Goal: Information Seeking & Learning: Learn about a topic

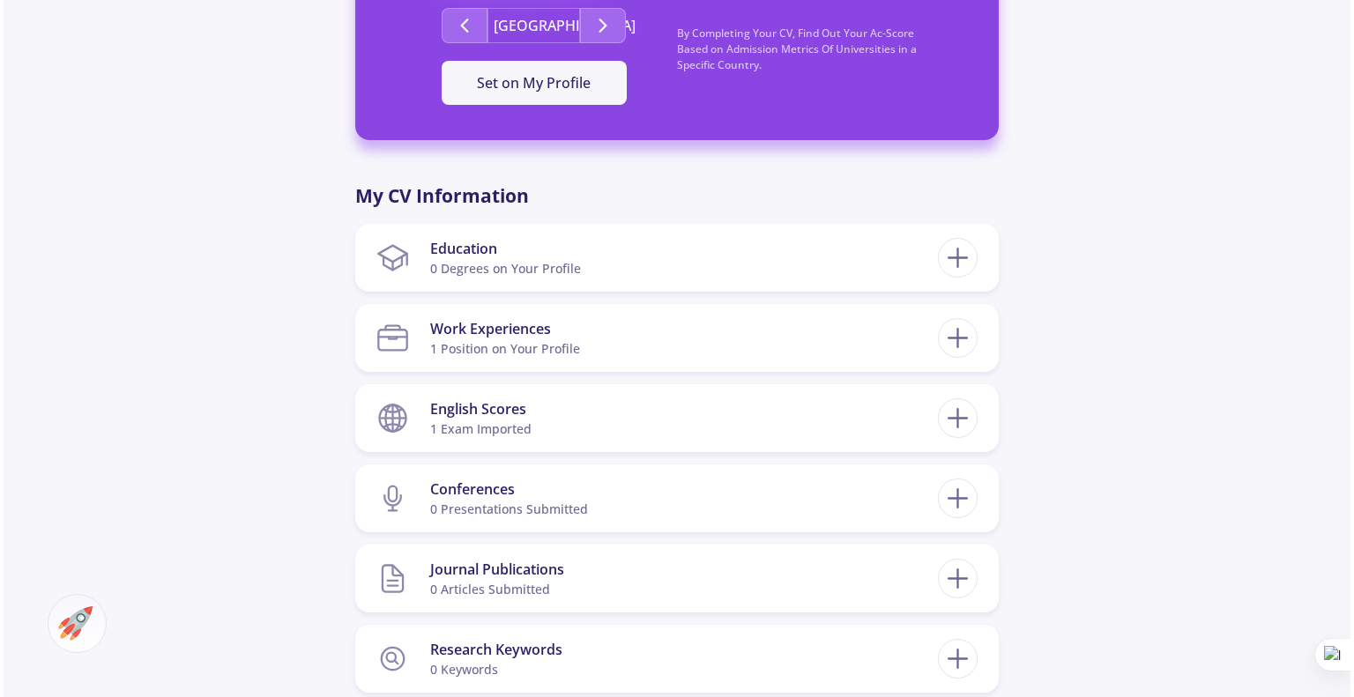
scroll to position [694, 0]
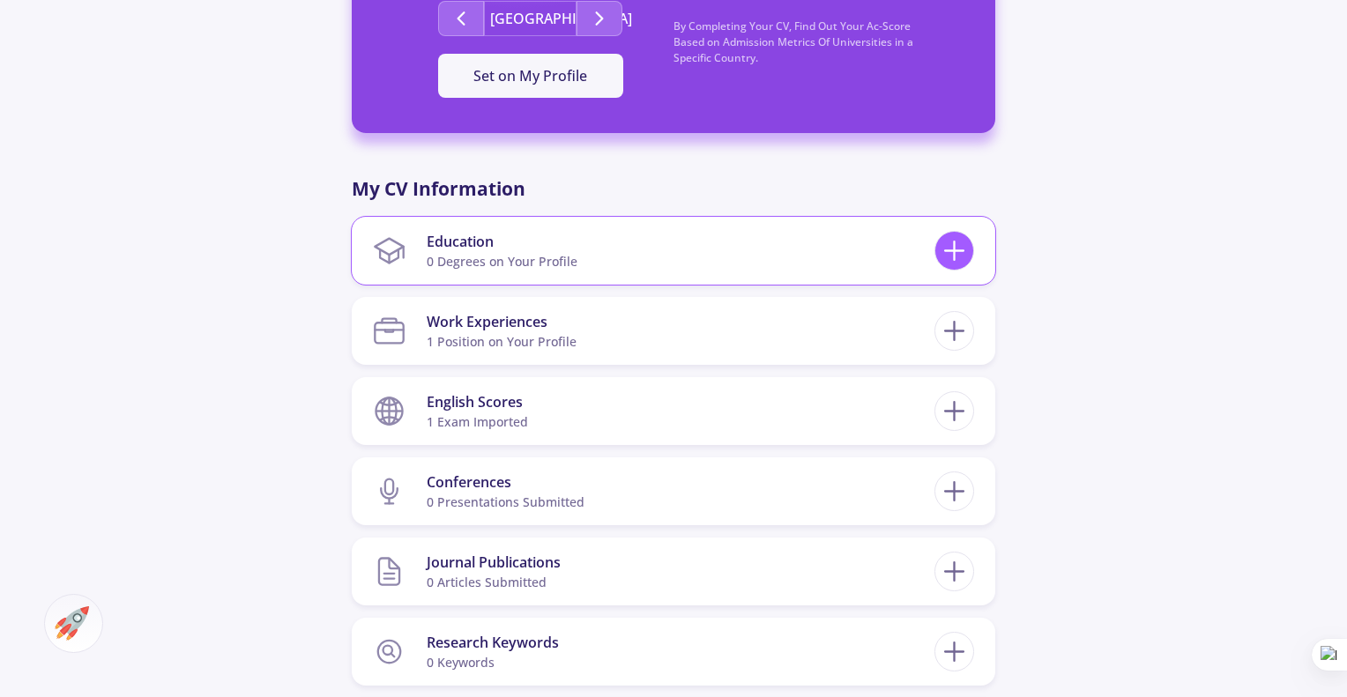
click at [955, 257] on icon at bounding box center [954, 250] width 33 height 33
checkbox input "false"
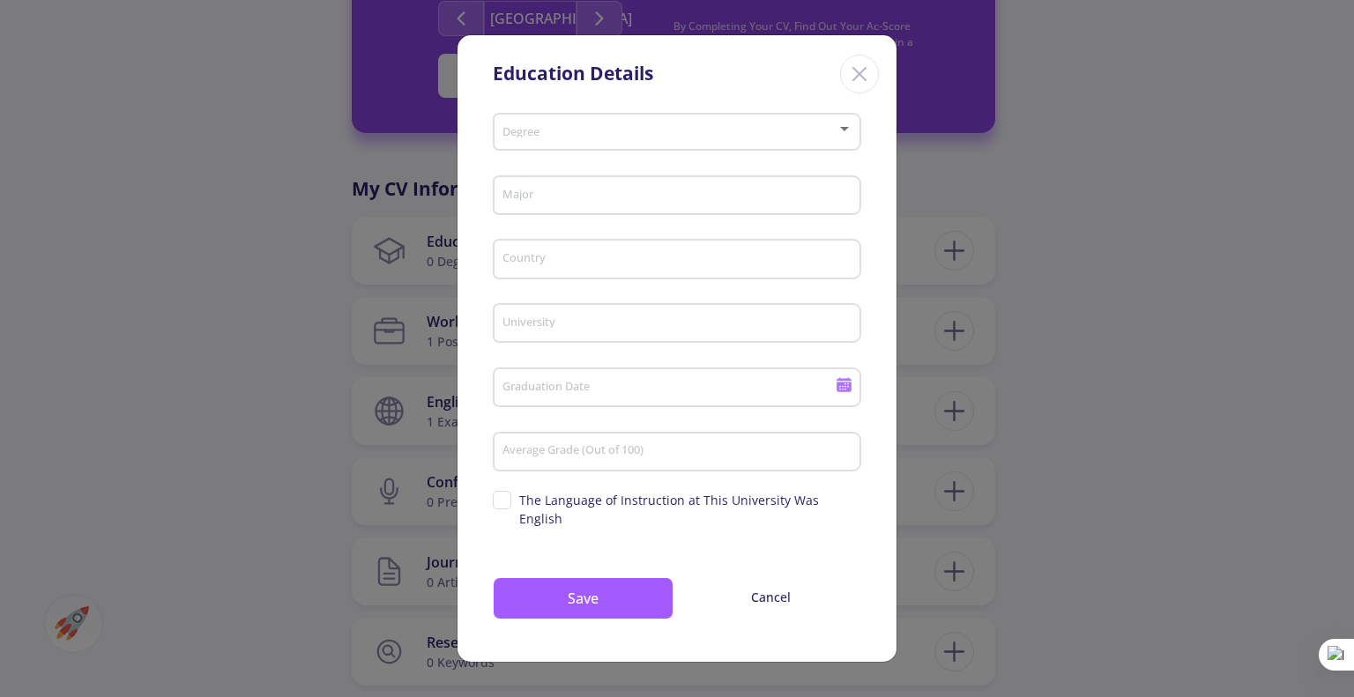
click at [590, 149] on div "Degree" at bounding box center [677, 129] width 352 height 44
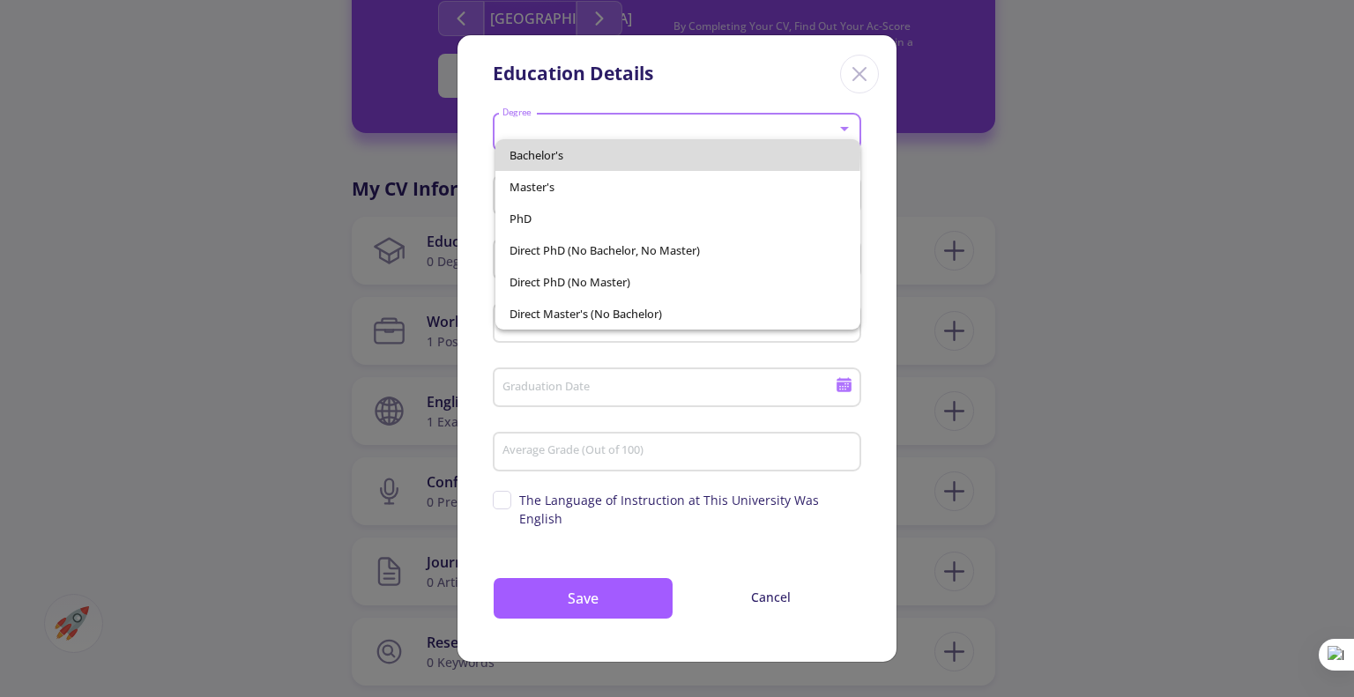
click at [548, 152] on span "Bachelor's" at bounding box center [677, 155] width 336 height 32
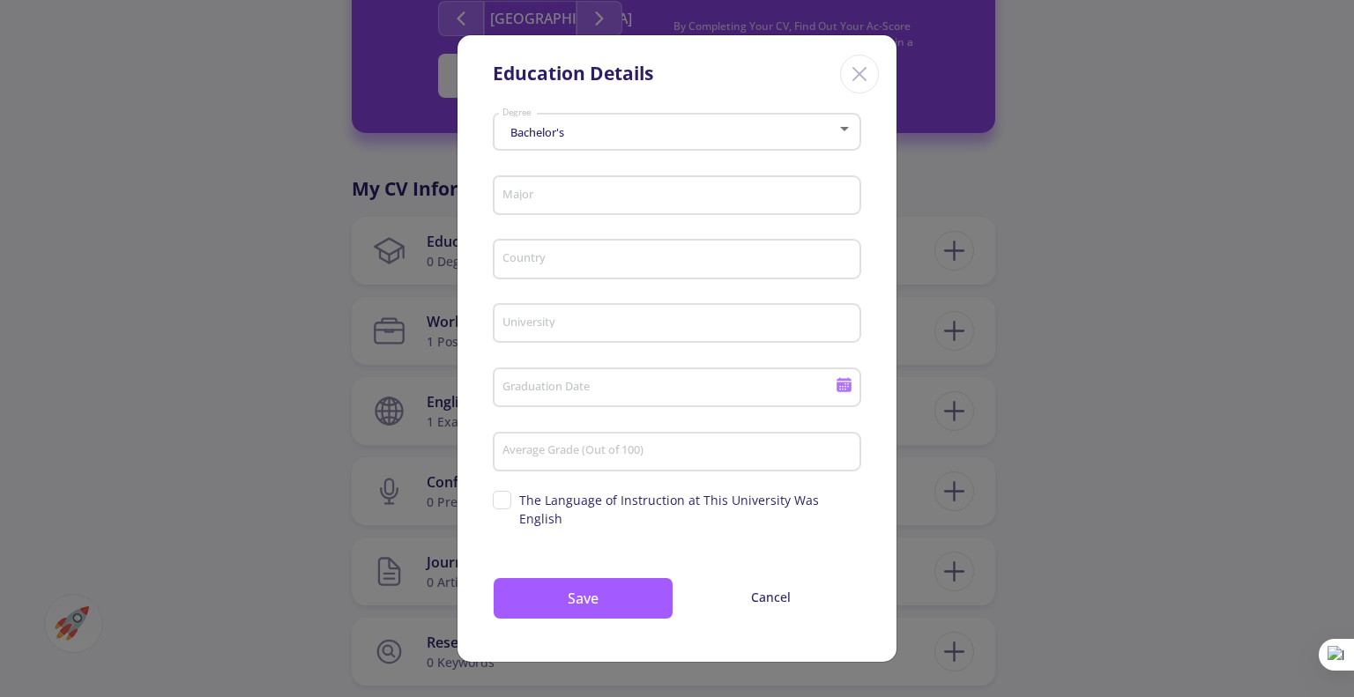
click at [538, 194] on div "Major" at bounding box center [677, 192] width 352 height 46
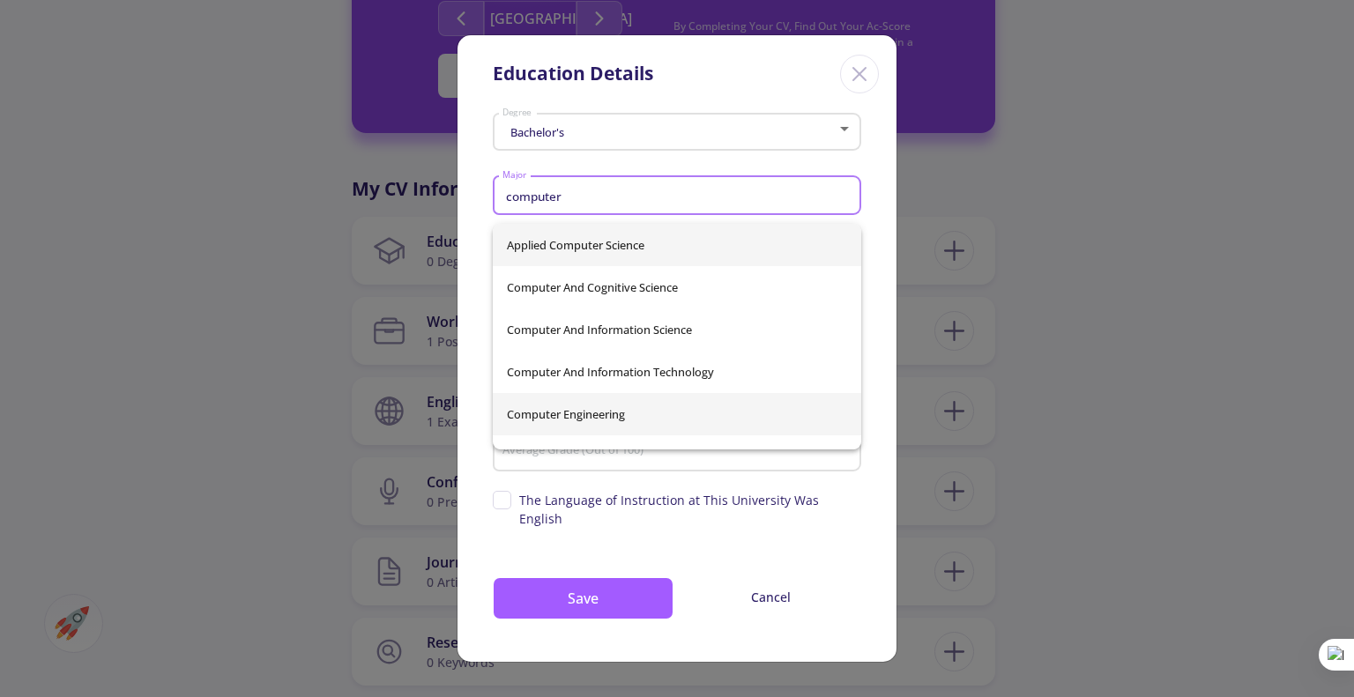
type input "computer"
click at [516, 406] on div "Applied Computer Science Computer And Cognitive Science Computer and Informatio…" at bounding box center [677, 337] width 368 height 226
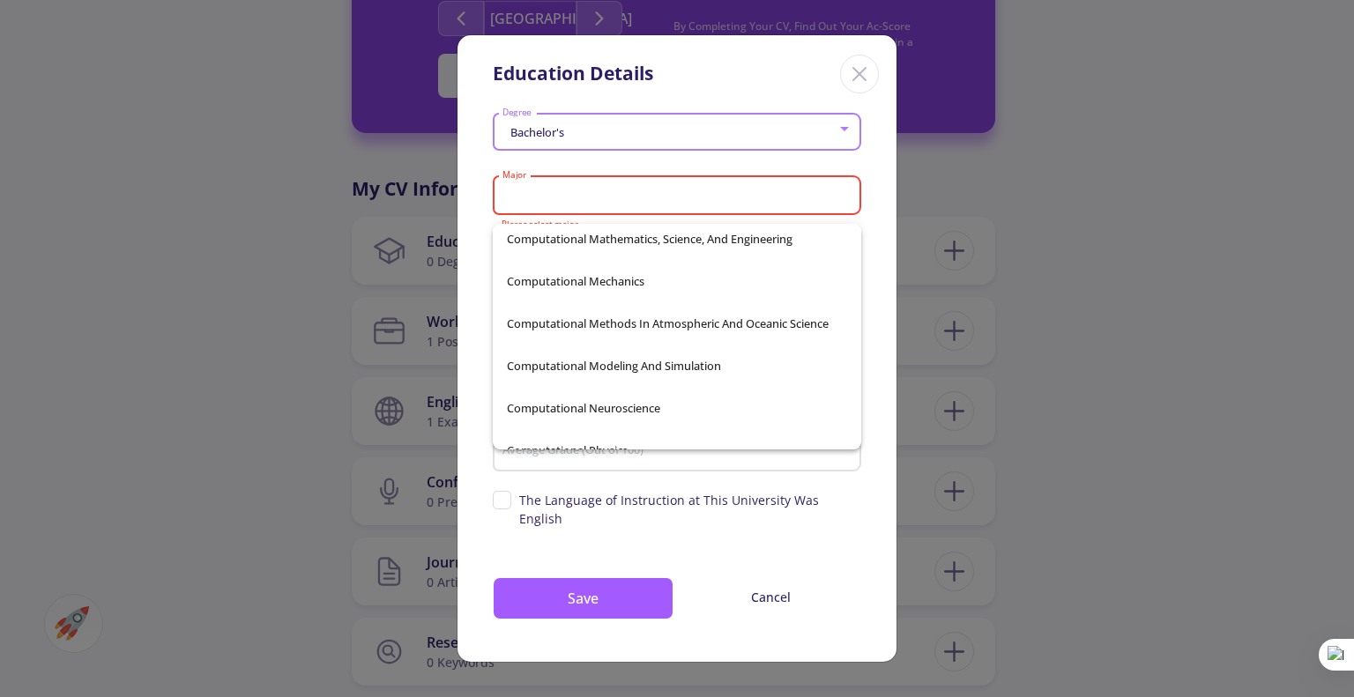
scroll to position [23577, 0]
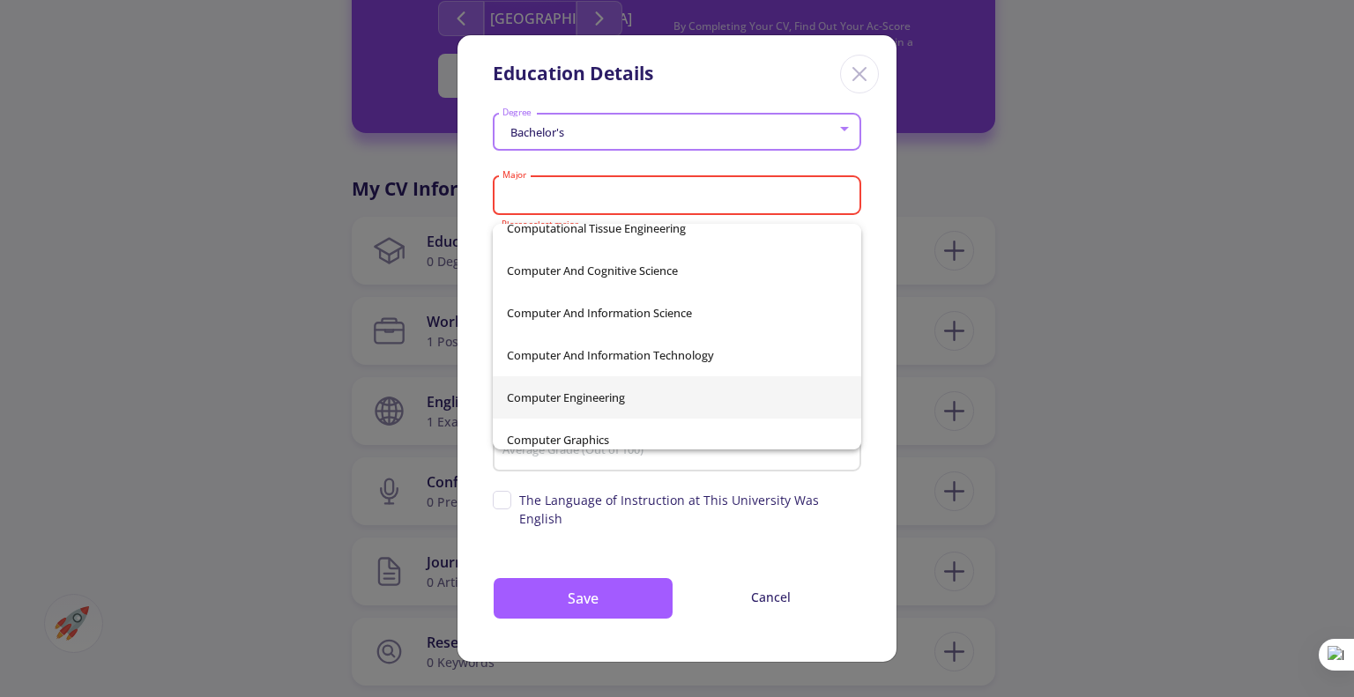
click at [573, 396] on span "Computer Engineering" at bounding box center [677, 397] width 340 height 42
type input "Computer Engineering"
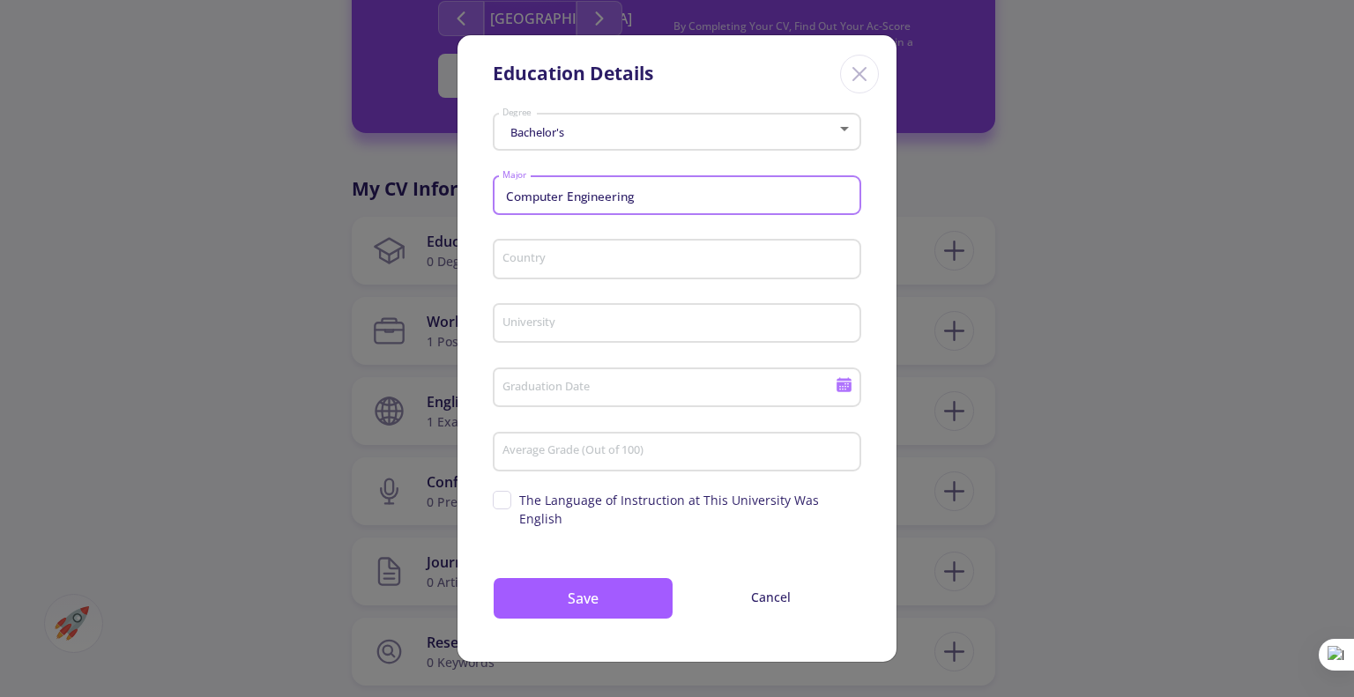
click at [516, 266] on input "Country" at bounding box center [679, 260] width 356 height 16
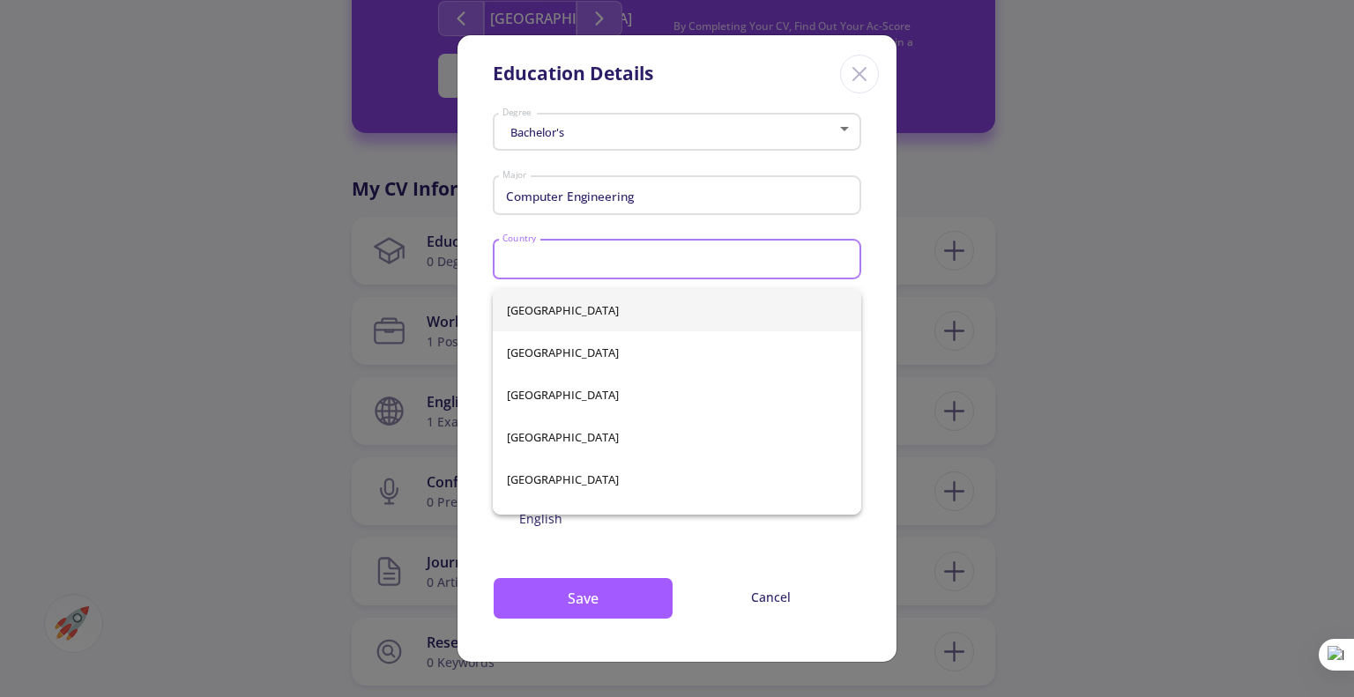
click at [516, 266] on input "Country" at bounding box center [679, 260] width 356 height 16
type input "ir"
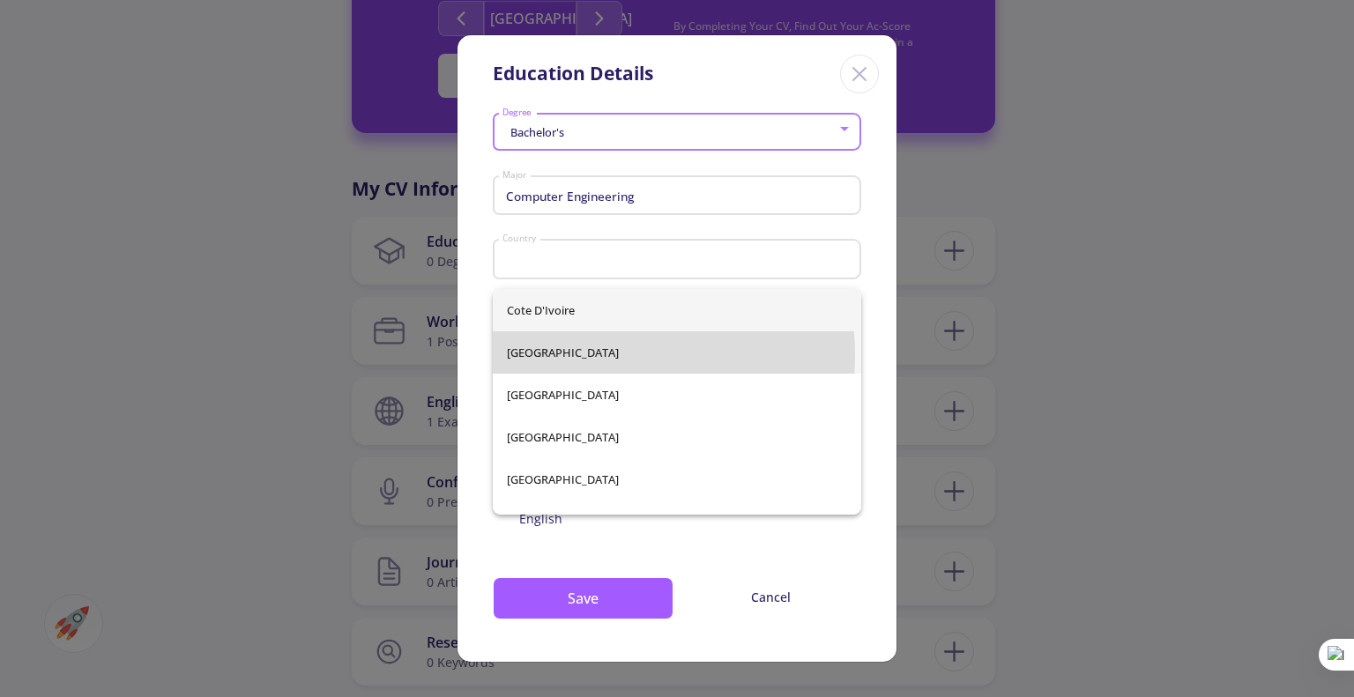
click at [582, 355] on div "Cote d'Ivoire [GEOGRAPHIC_DATA] [GEOGRAPHIC_DATA] [GEOGRAPHIC_DATA] [GEOGRAPHIC…" at bounding box center [677, 402] width 368 height 226
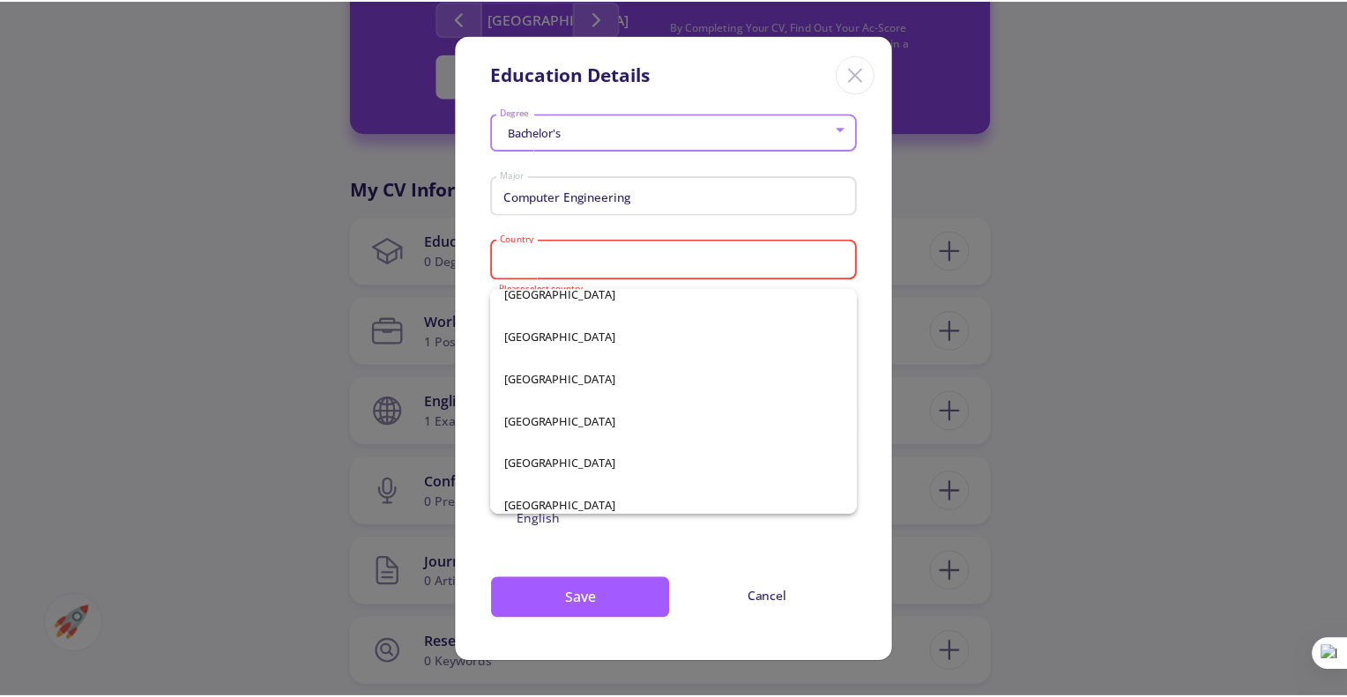
scroll to position [3572, 0]
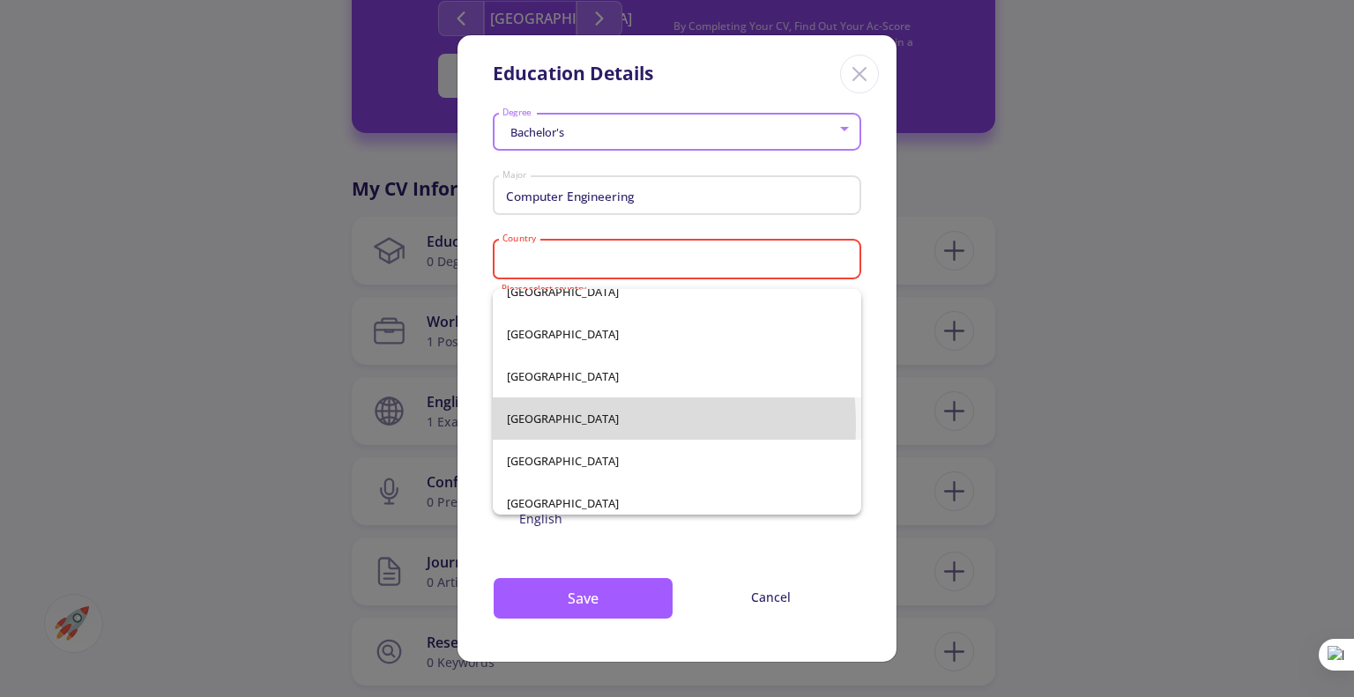
click at [557, 424] on span "[GEOGRAPHIC_DATA]" at bounding box center [677, 418] width 340 height 42
type input "[GEOGRAPHIC_DATA]"
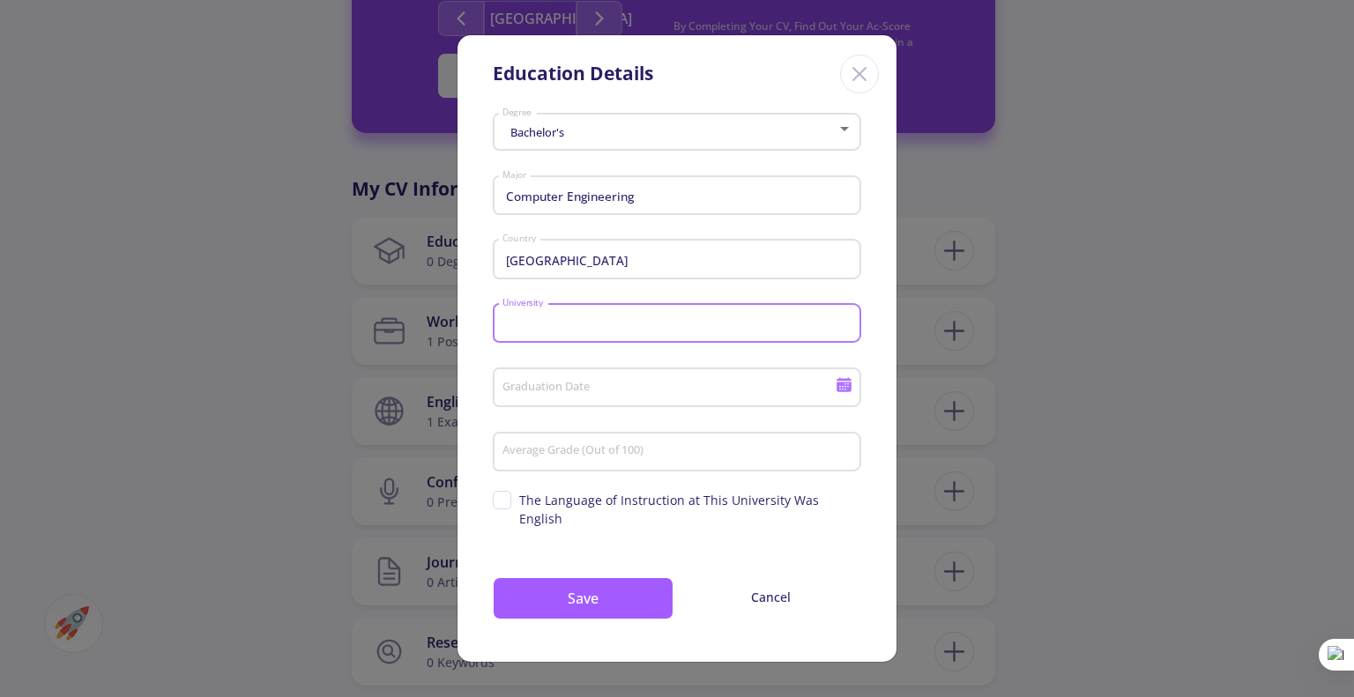
click at [552, 332] on input "University" at bounding box center [679, 324] width 356 height 16
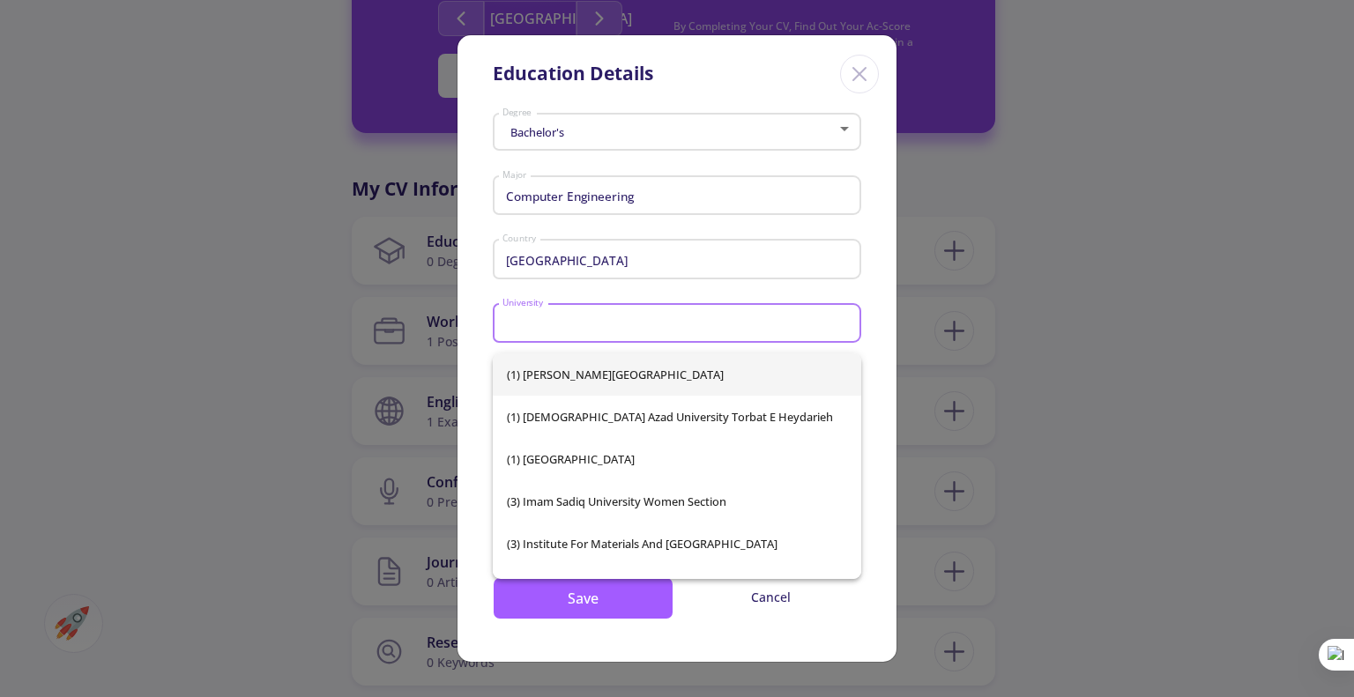
paste input "[DEMOGRAPHIC_DATA][GEOGRAPHIC_DATA]"
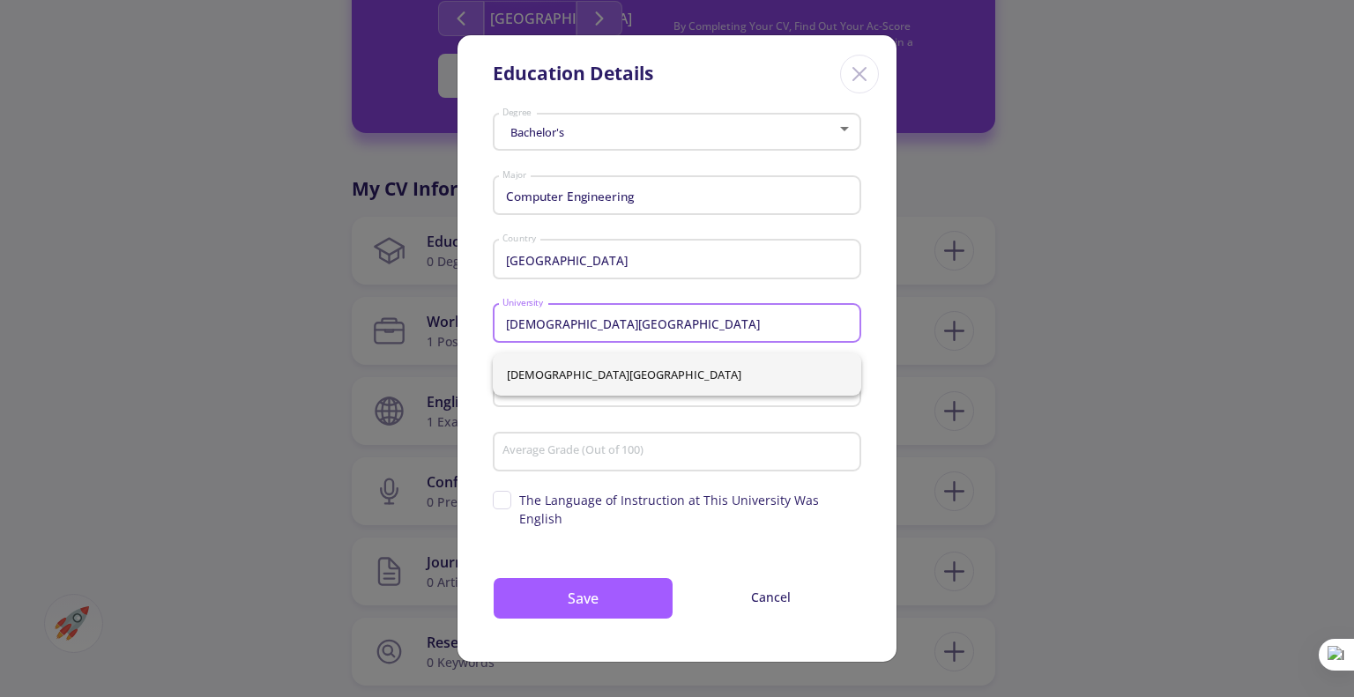
type input "[DEMOGRAPHIC_DATA][GEOGRAPHIC_DATA]"
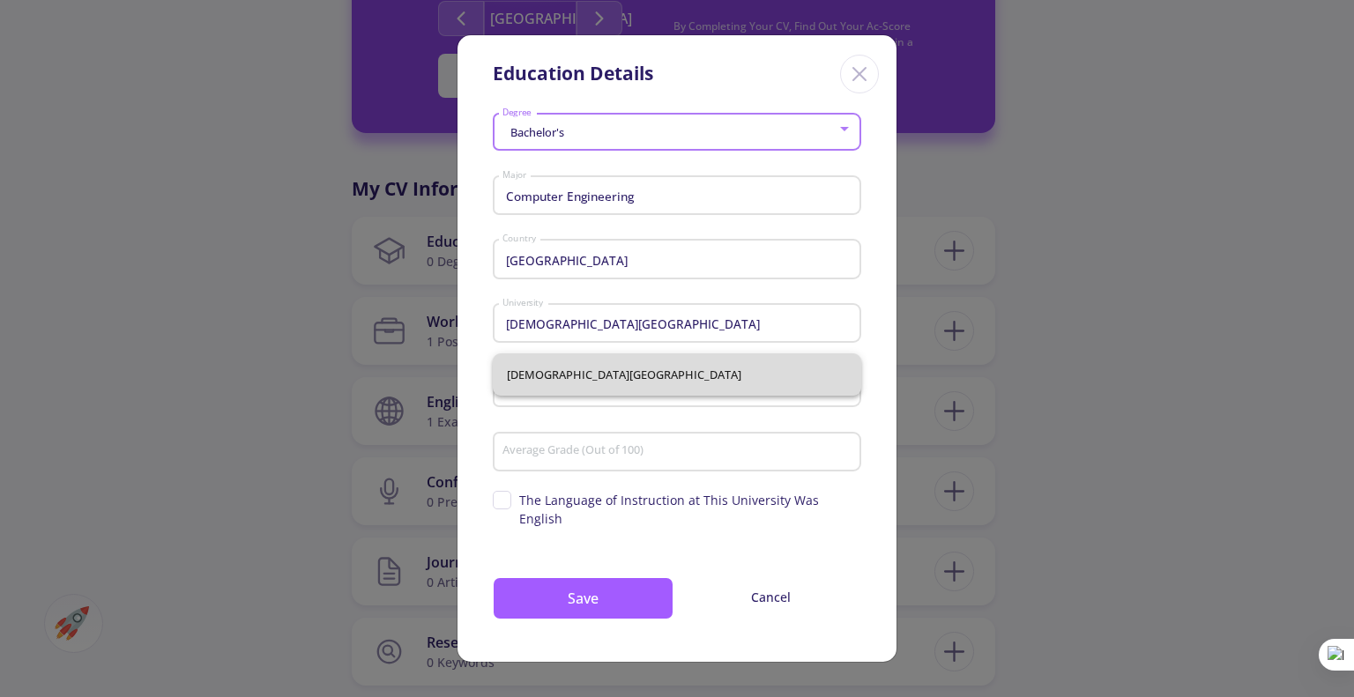
click at [582, 369] on span "[DEMOGRAPHIC_DATA][GEOGRAPHIC_DATA]" at bounding box center [677, 374] width 340 height 42
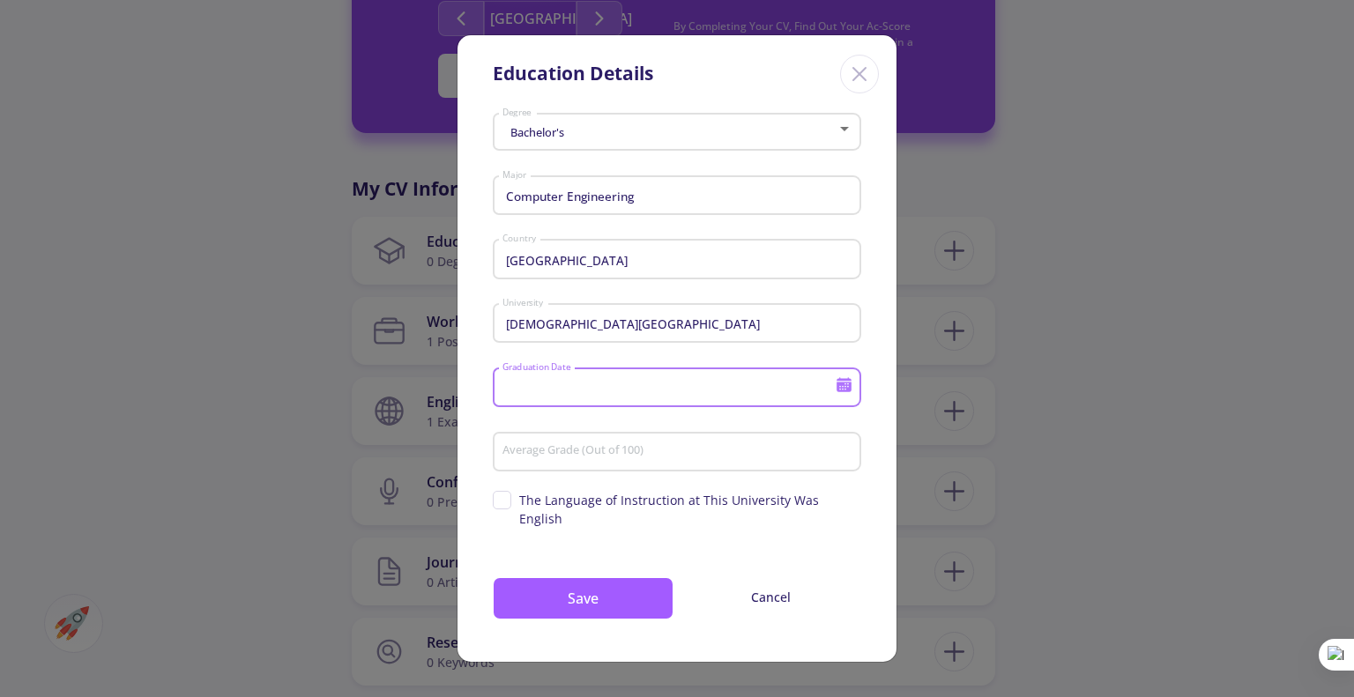
click at [557, 397] on input "Graduation Date" at bounding box center [670, 389] width 339 height 16
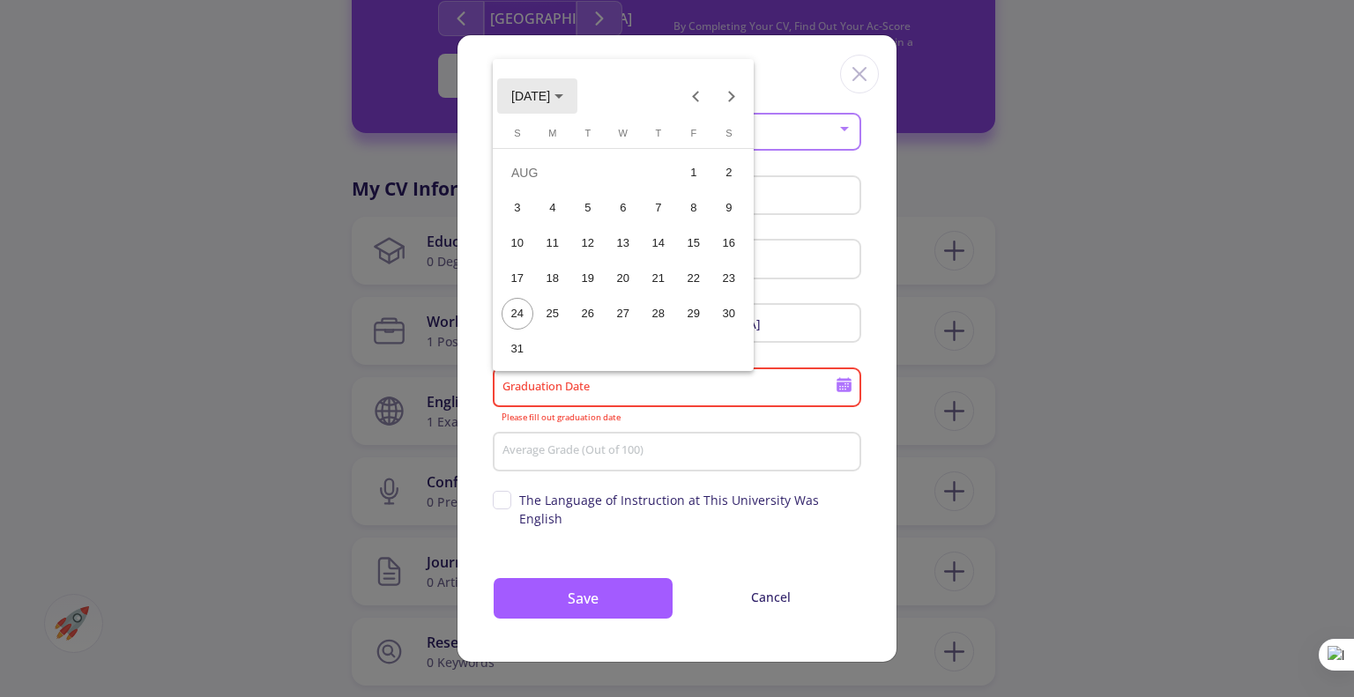
click at [550, 91] on span "[DATE]" at bounding box center [530, 97] width 39 height 14
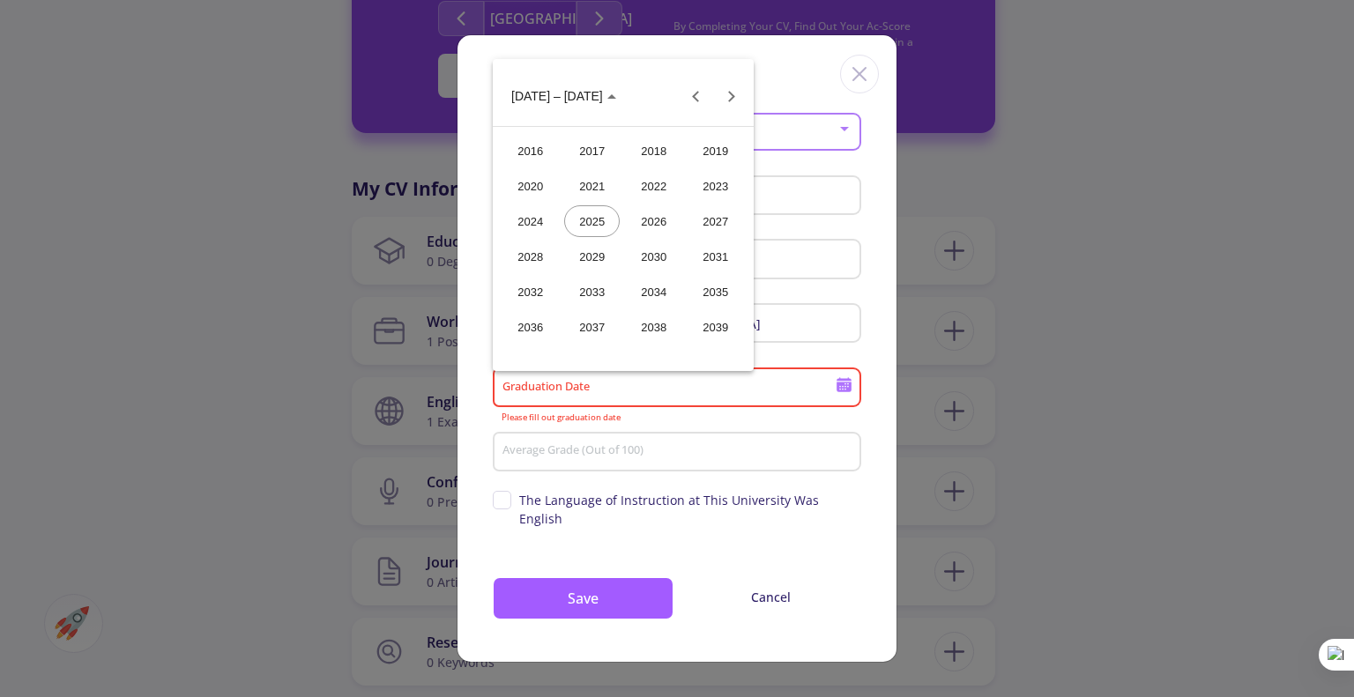
click at [657, 197] on div "2022" at bounding box center [654, 186] width 56 height 32
click at [529, 263] on div "SEP" at bounding box center [530, 257] width 56 height 32
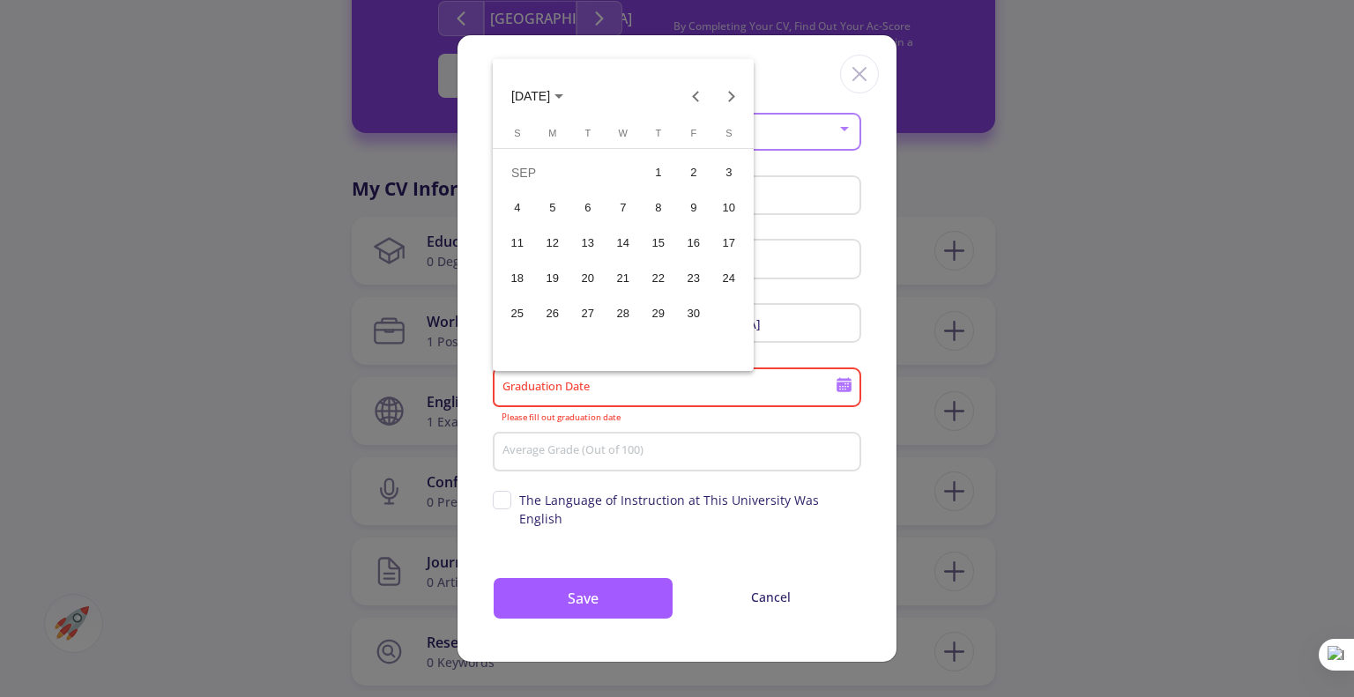
click at [621, 284] on div "21" at bounding box center [623, 279] width 32 height 32
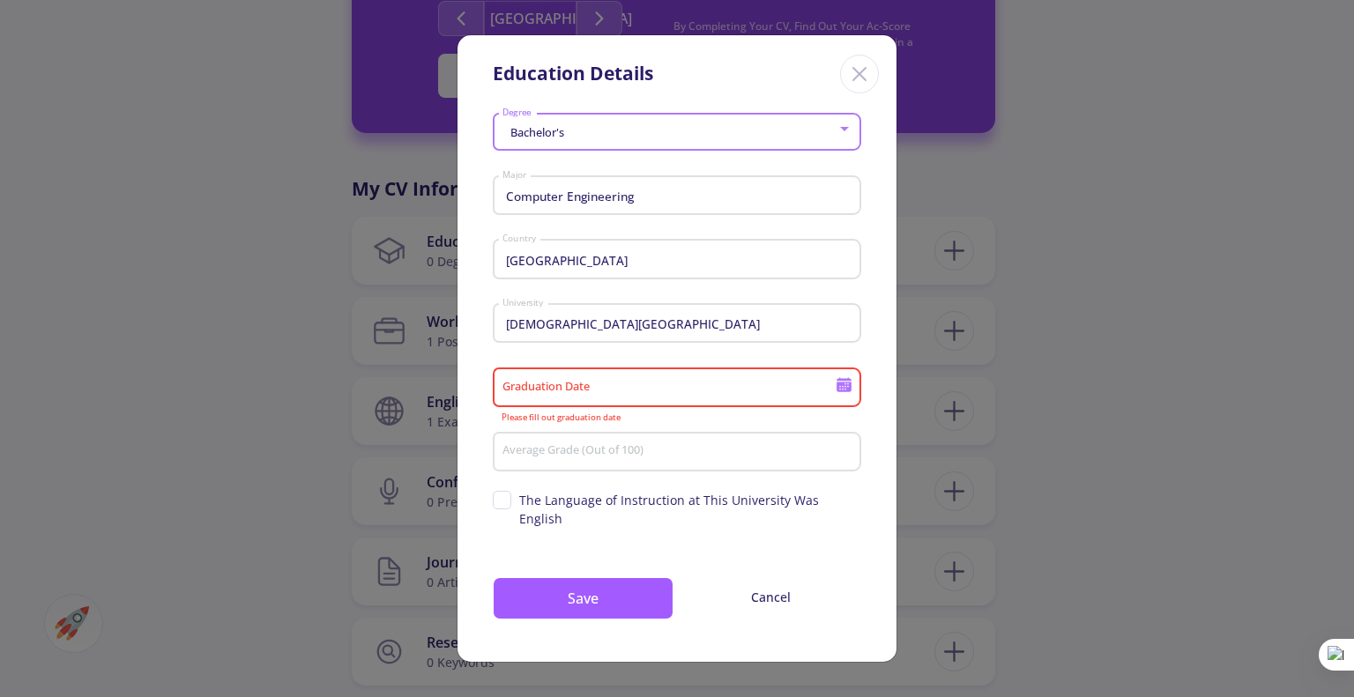
type input "[DATE]"
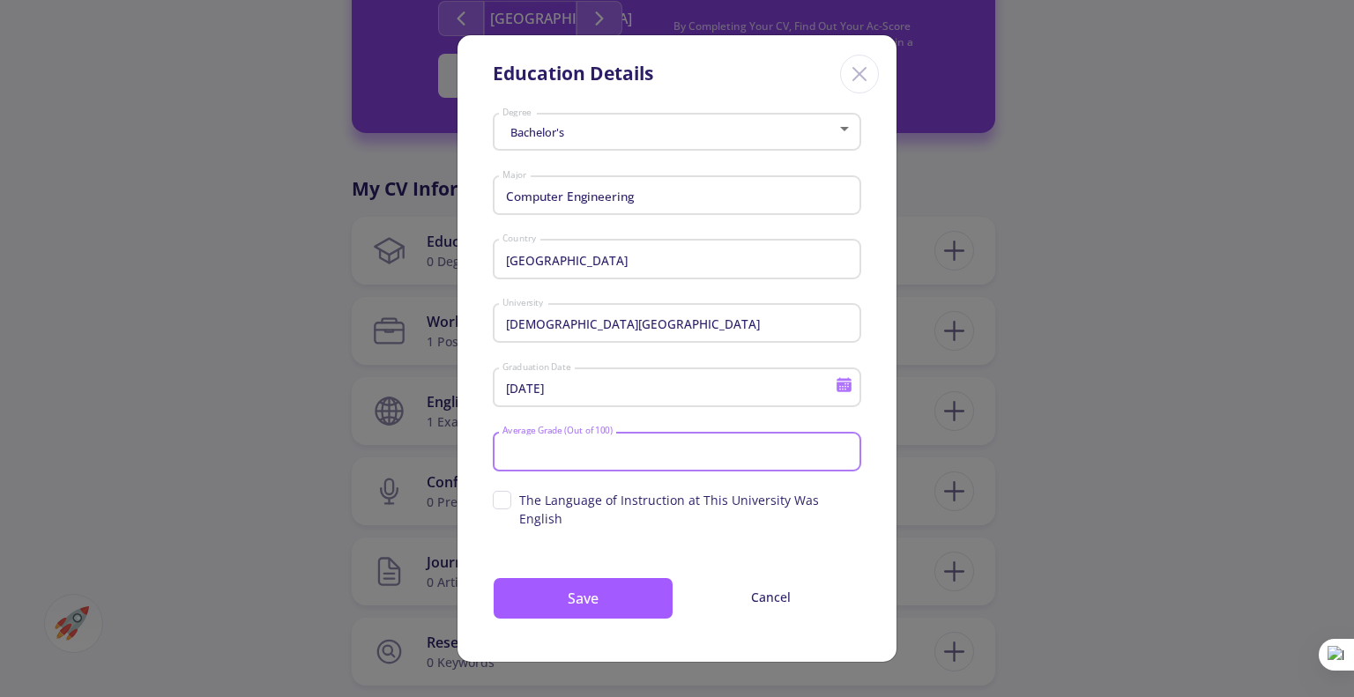
click at [601, 460] on input "Average Grade (Out of 100)" at bounding box center [679, 452] width 356 height 16
type input "B"
click at [586, 589] on button "Save" at bounding box center [583, 598] width 181 height 42
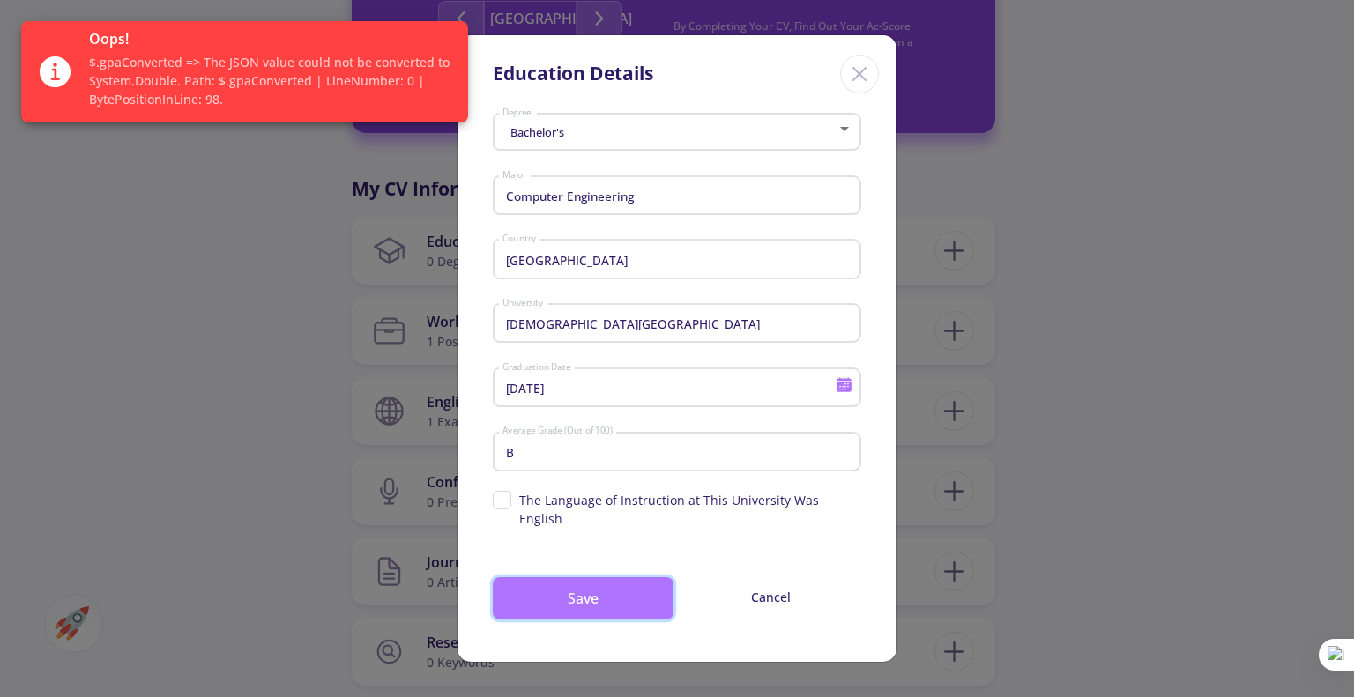
click at [586, 589] on button "Save" at bounding box center [583, 598] width 181 height 42
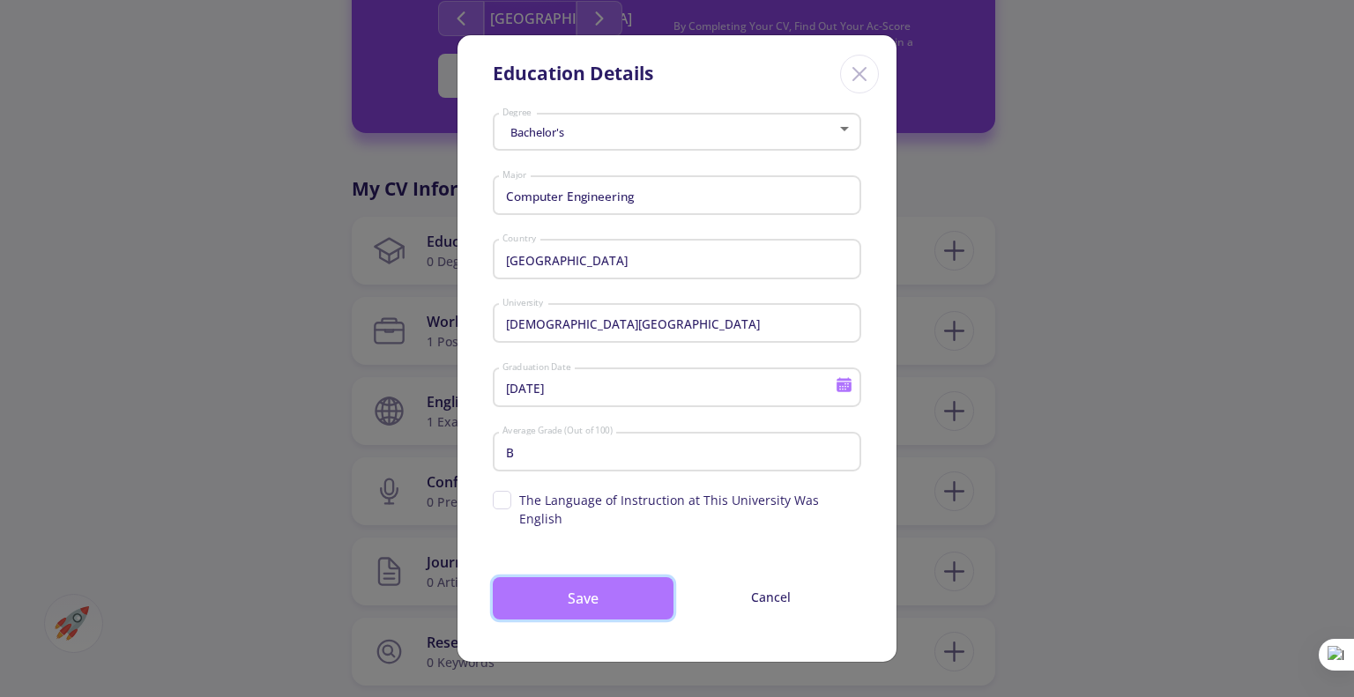
click at [571, 597] on button "Save" at bounding box center [583, 598] width 181 height 42
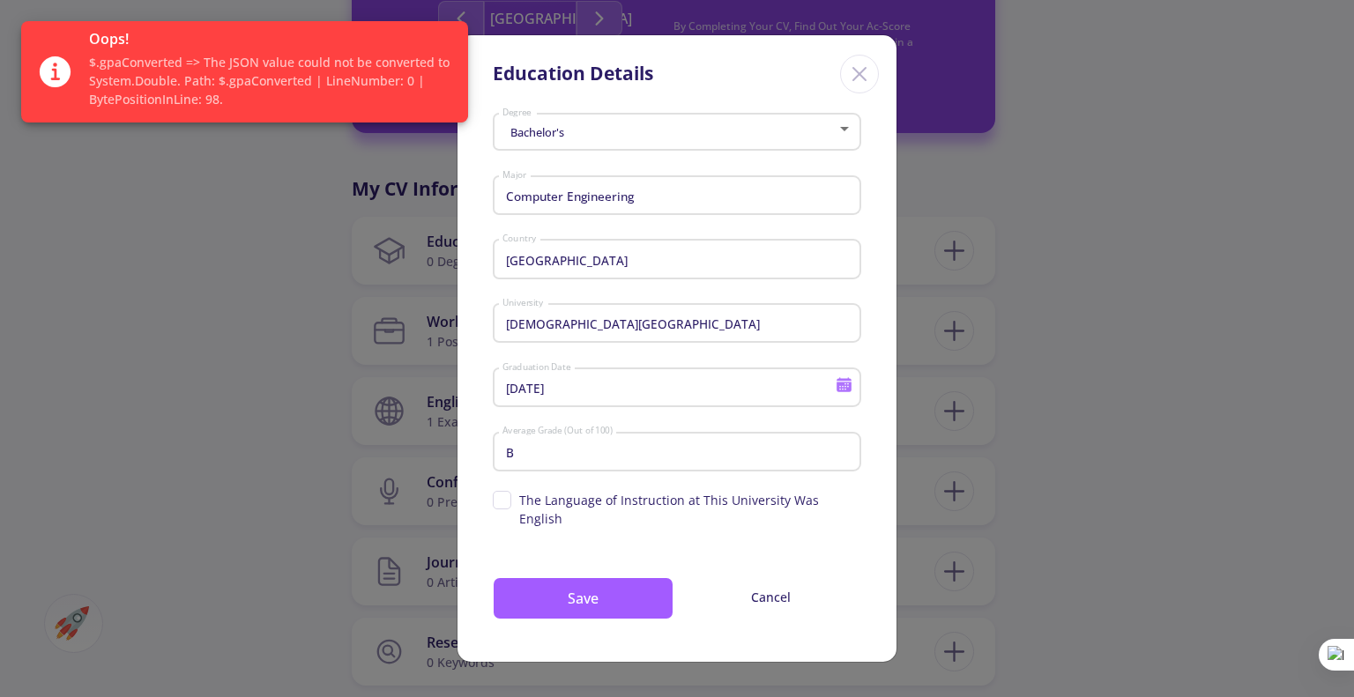
click at [860, 88] on icon "Close" at bounding box center [859, 74] width 28 height 28
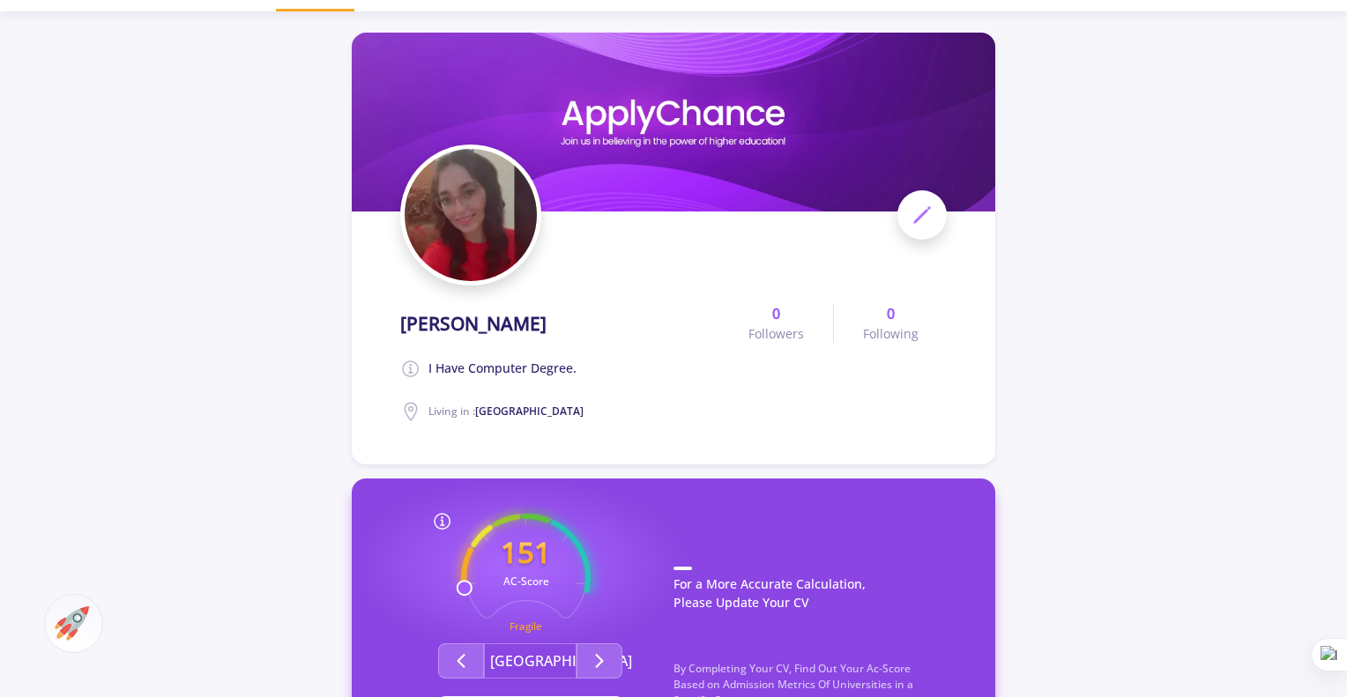
scroll to position [0, 0]
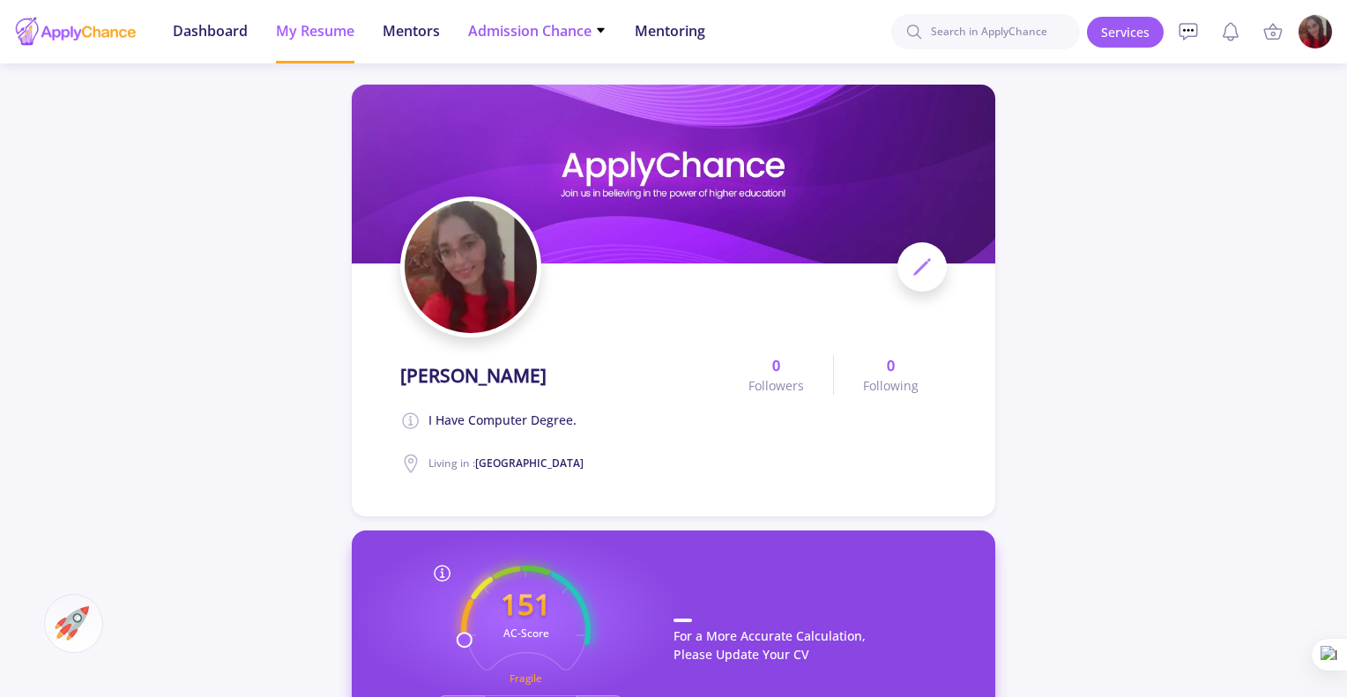
click at [569, 21] on span "Admission Chance" at bounding box center [537, 30] width 138 height 21
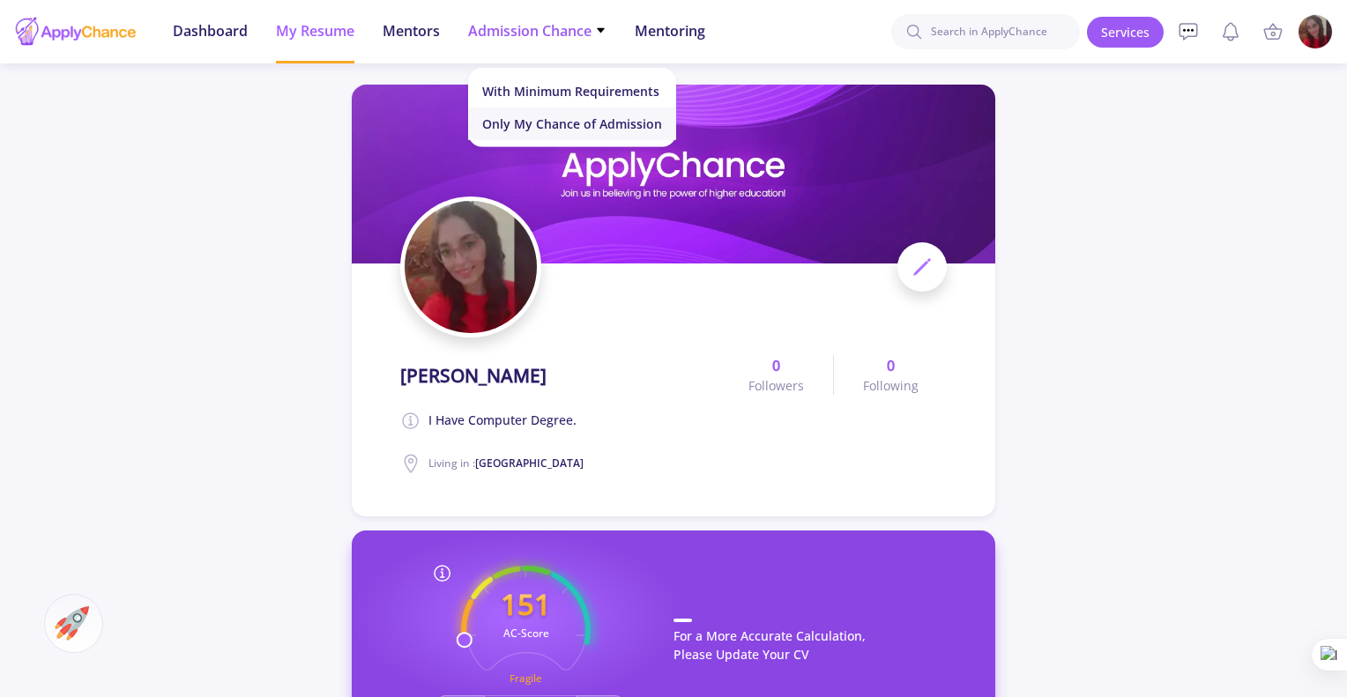
click at [557, 115] on link "Only My Chance of Admission" at bounding box center [572, 124] width 208 height 33
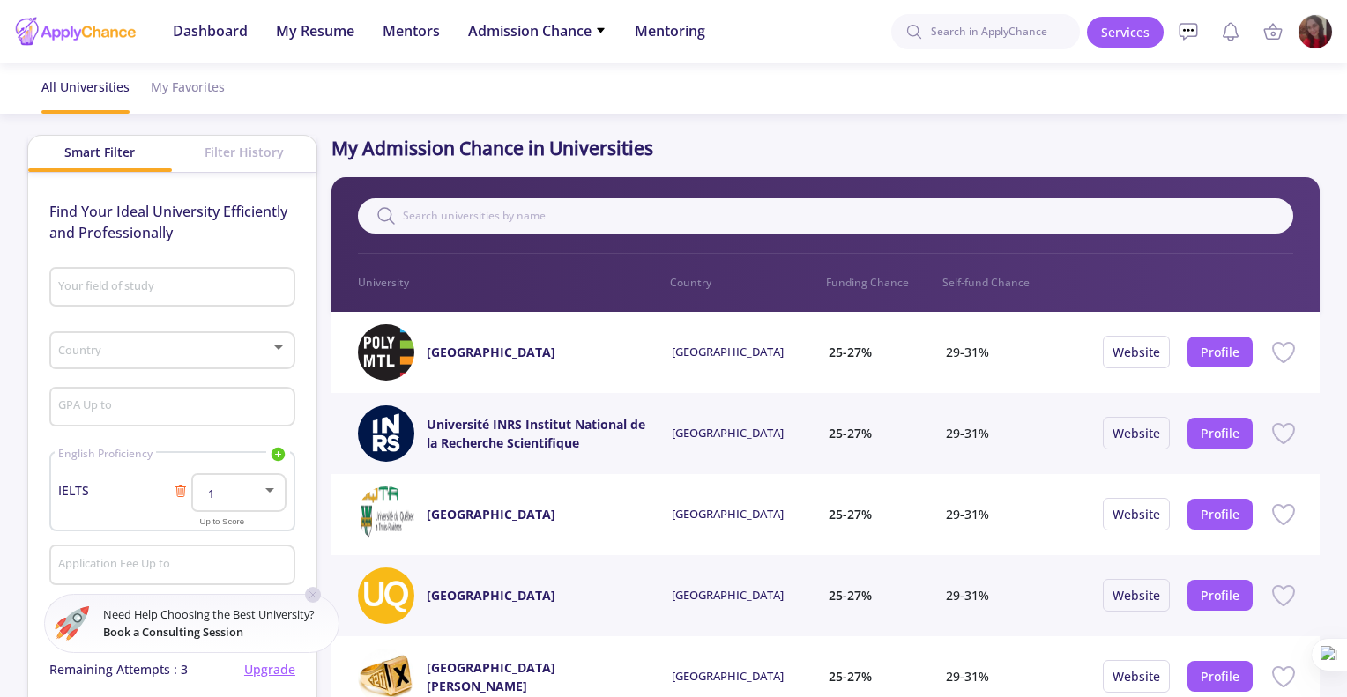
click at [235, 147] on div "Filter History" at bounding box center [244, 152] width 145 height 33
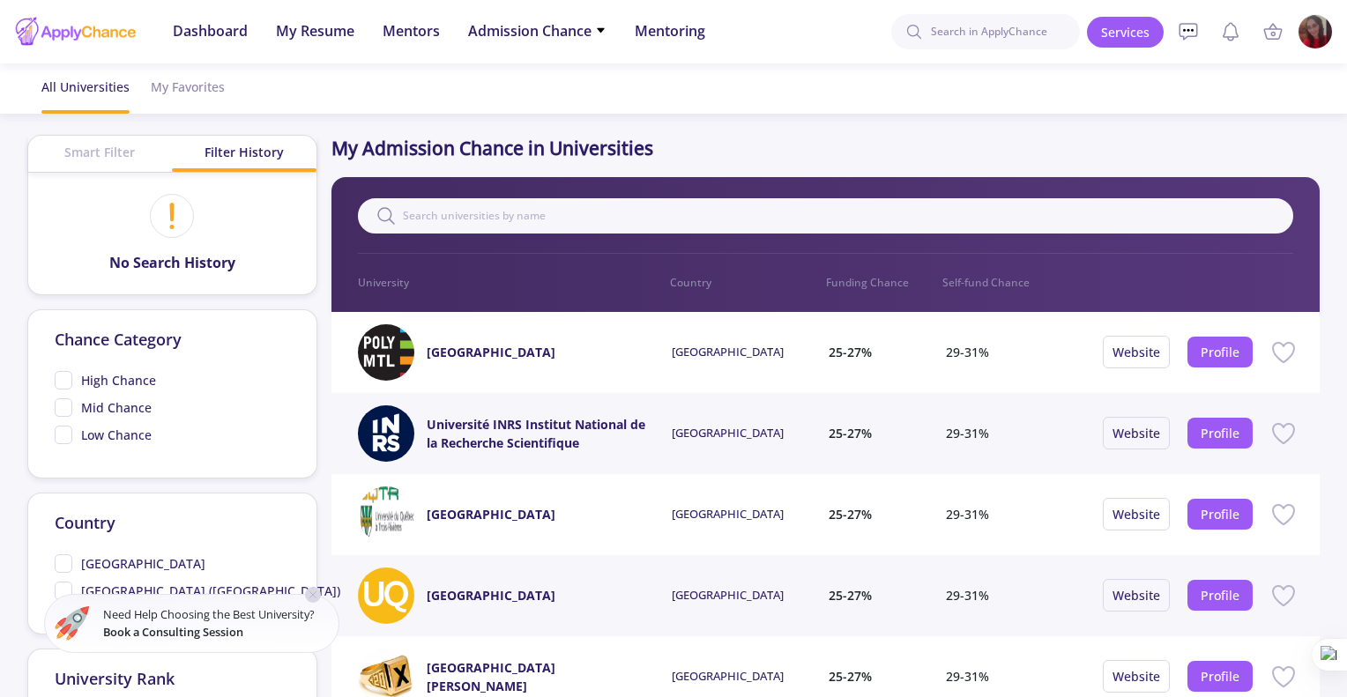
click at [94, 165] on div "Smart Filter" at bounding box center [100, 152] width 145 height 33
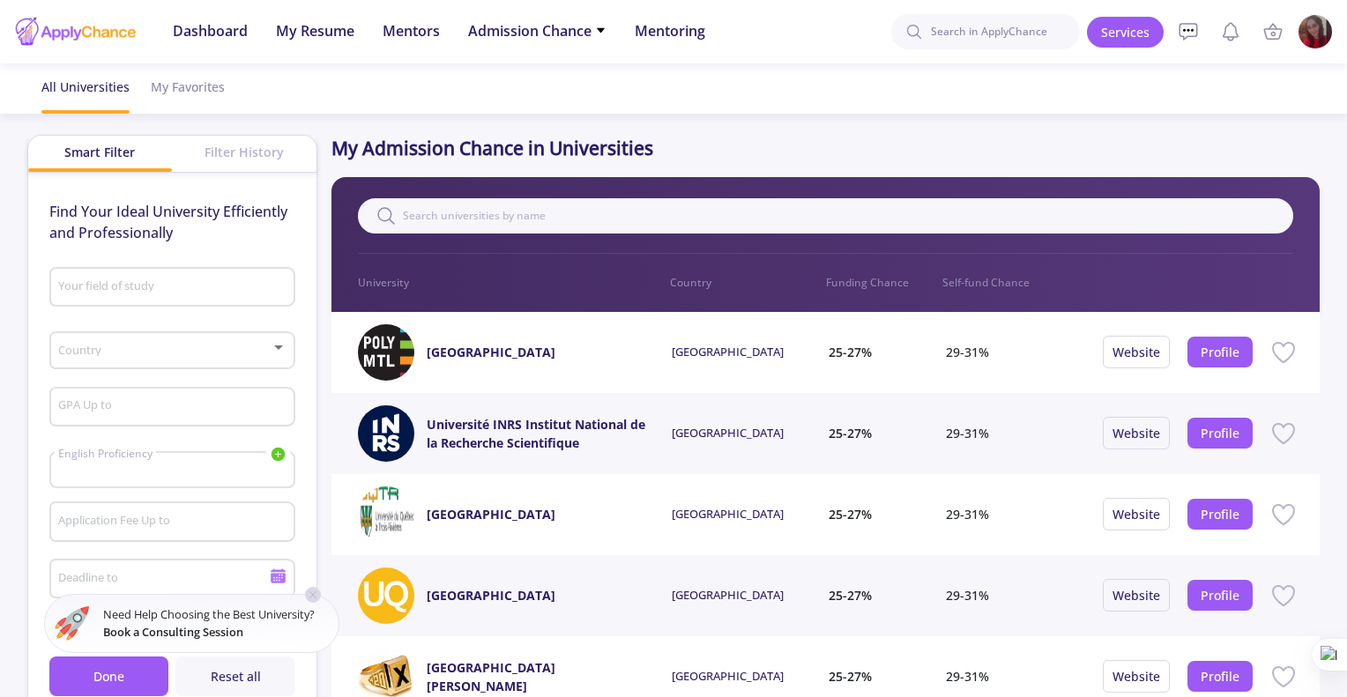
click at [162, 277] on div "Your field of study" at bounding box center [171, 284] width 229 height 46
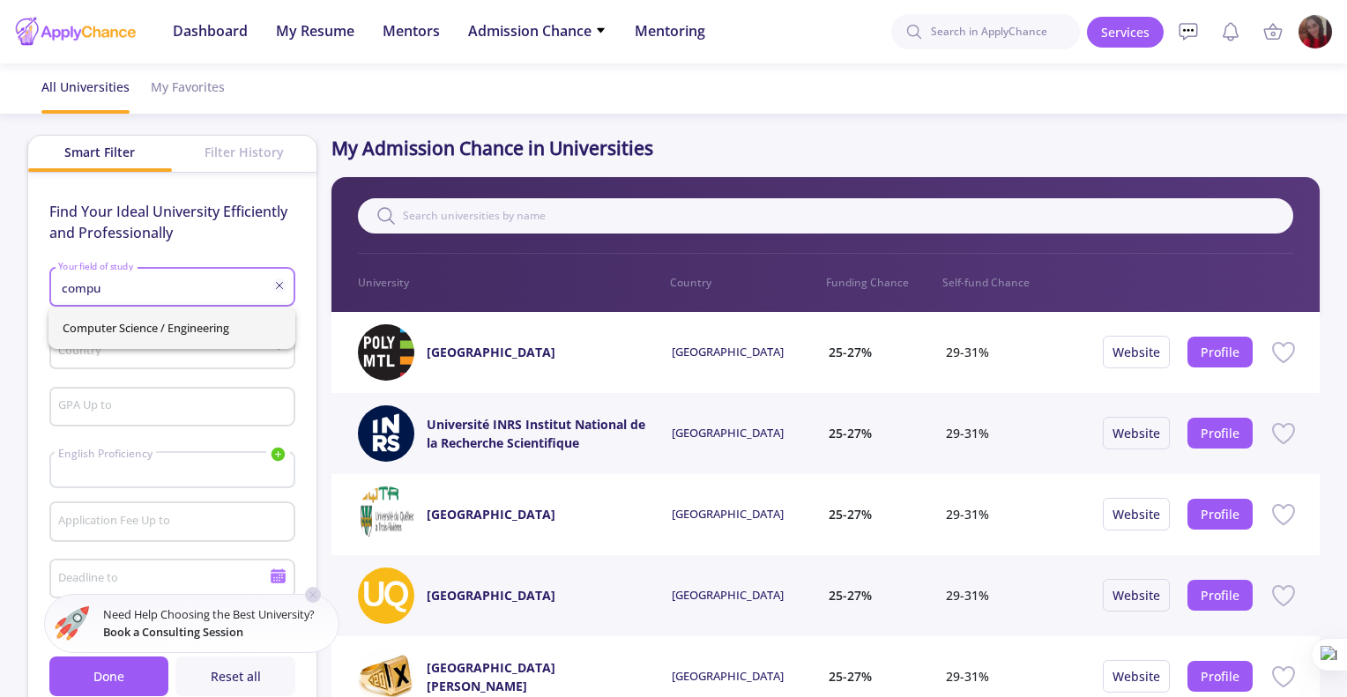
type input "compu"
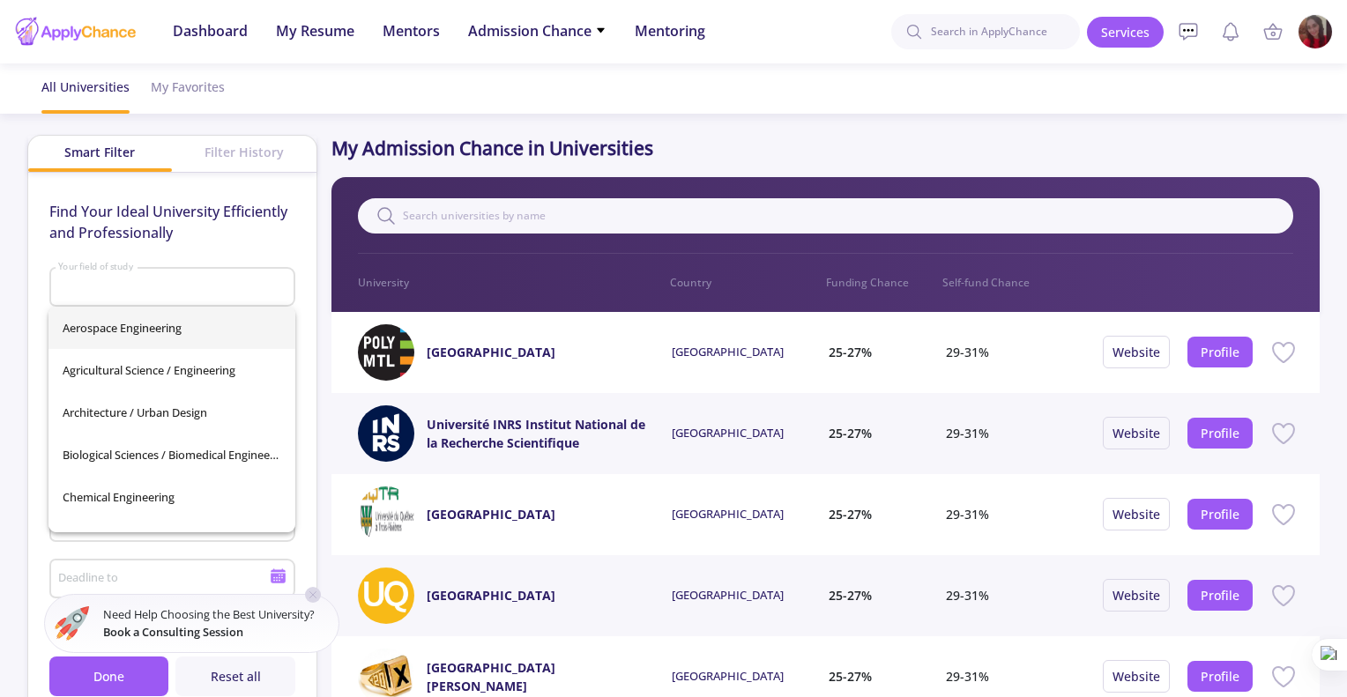
click at [137, 334] on div "Aerospace Engineering Agricultural Science / Engineering Architecture / Urban D…" at bounding box center [171, 420] width 247 height 226
click at [147, 295] on div "Your field of study" at bounding box center [171, 284] width 229 height 46
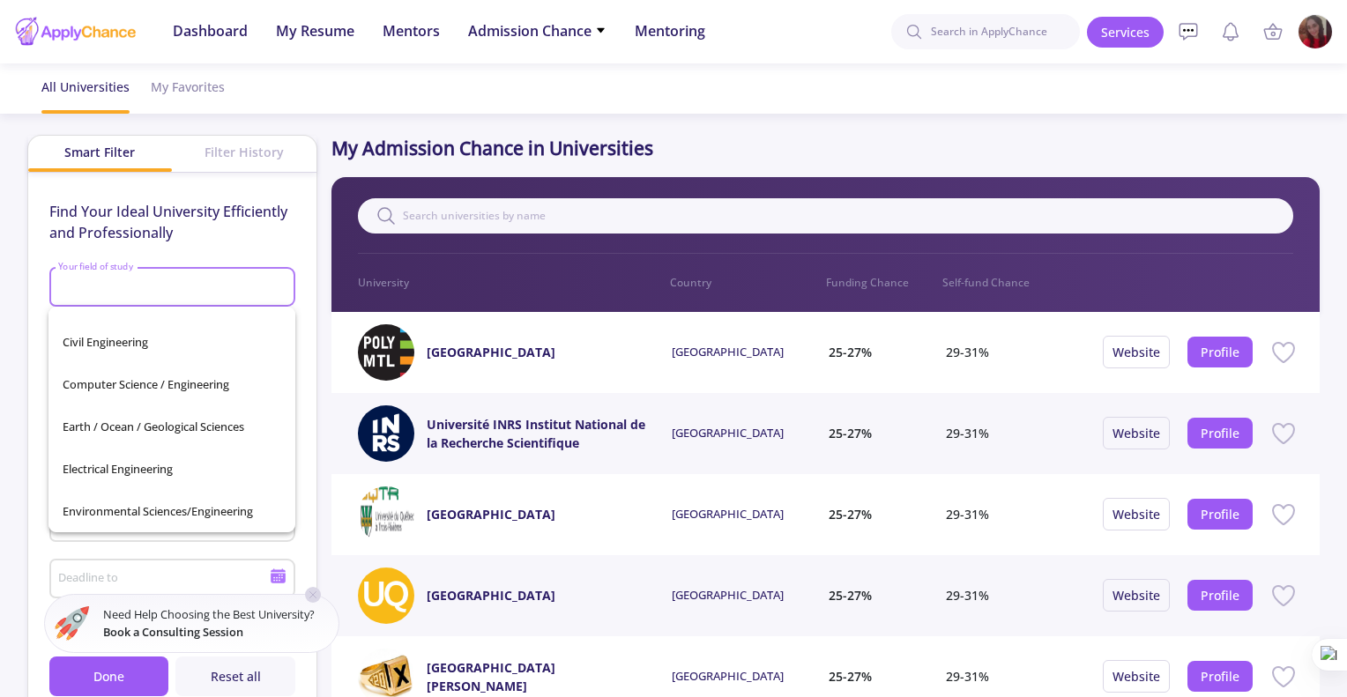
scroll to position [242, 0]
click at [150, 379] on span "Computer Science / Engineering" at bounding box center [172, 381] width 219 height 42
type input "Computer Science / Engineering"
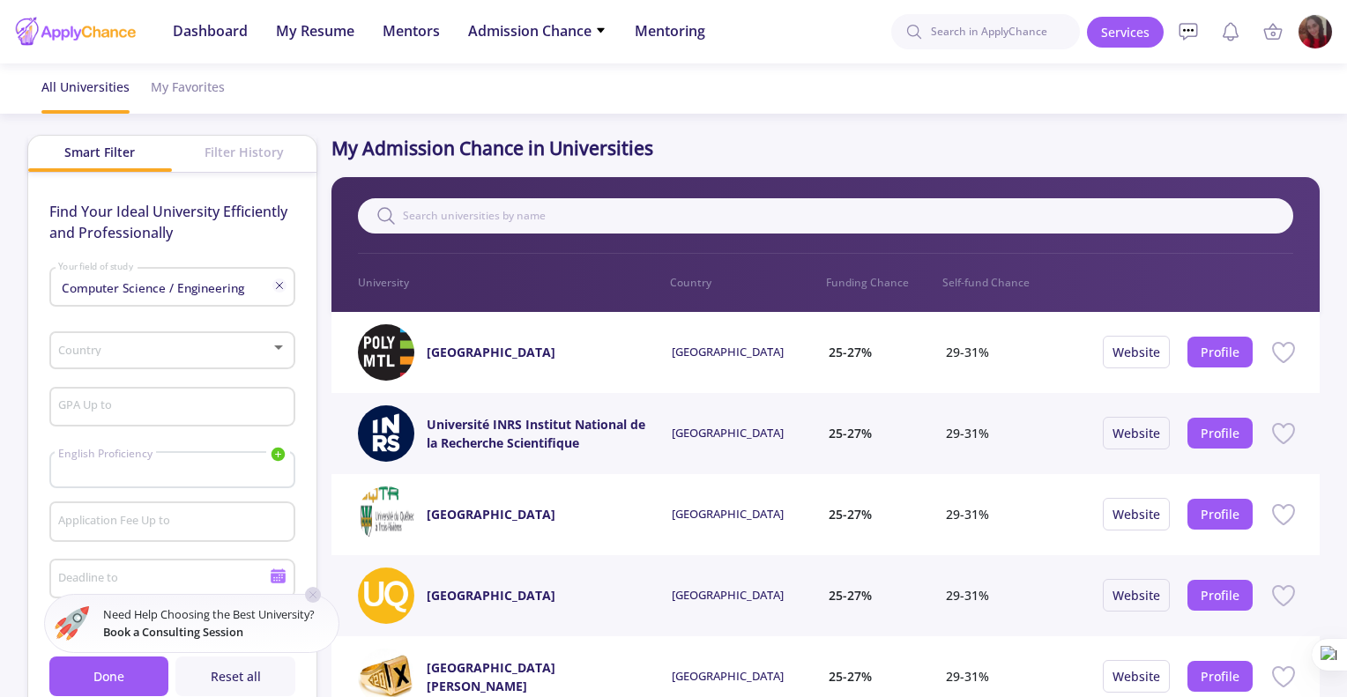
click at [119, 359] on div "Country" at bounding box center [171, 347] width 229 height 44
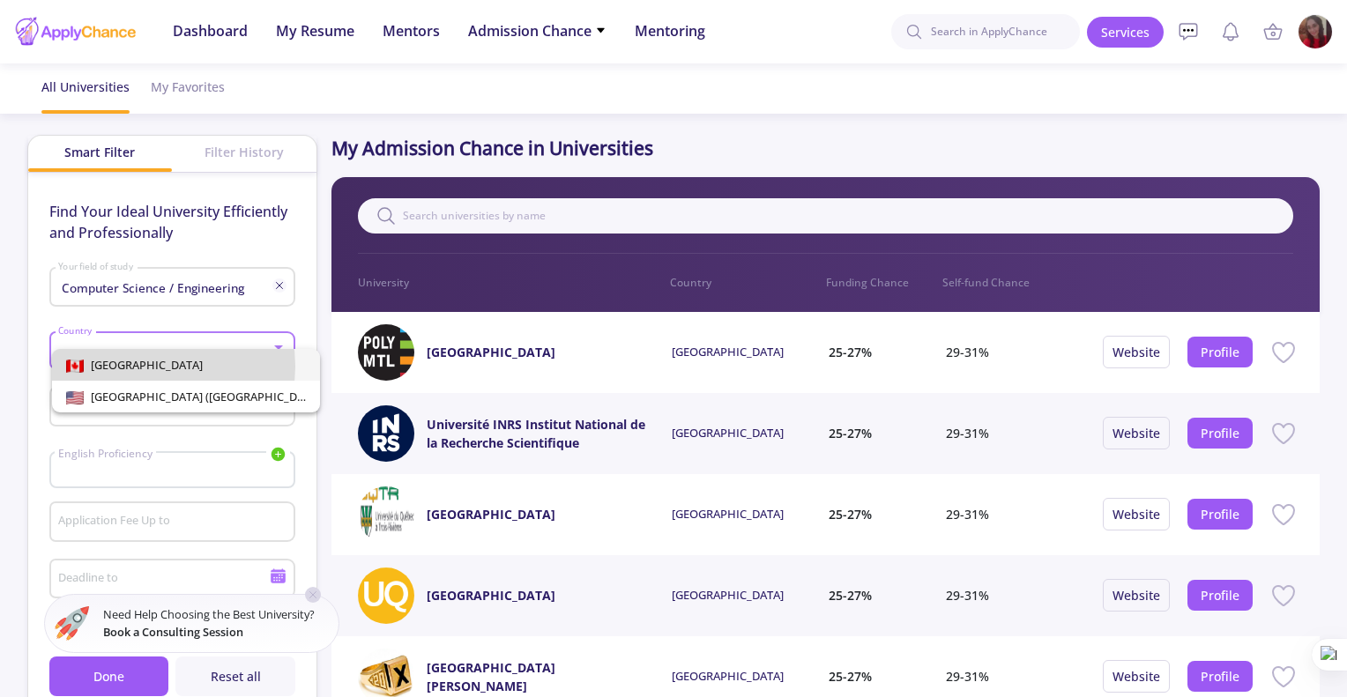
click at [140, 367] on span "[GEOGRAPHIC_DATA]" at bounding box center [186, 365] width 240 height 32
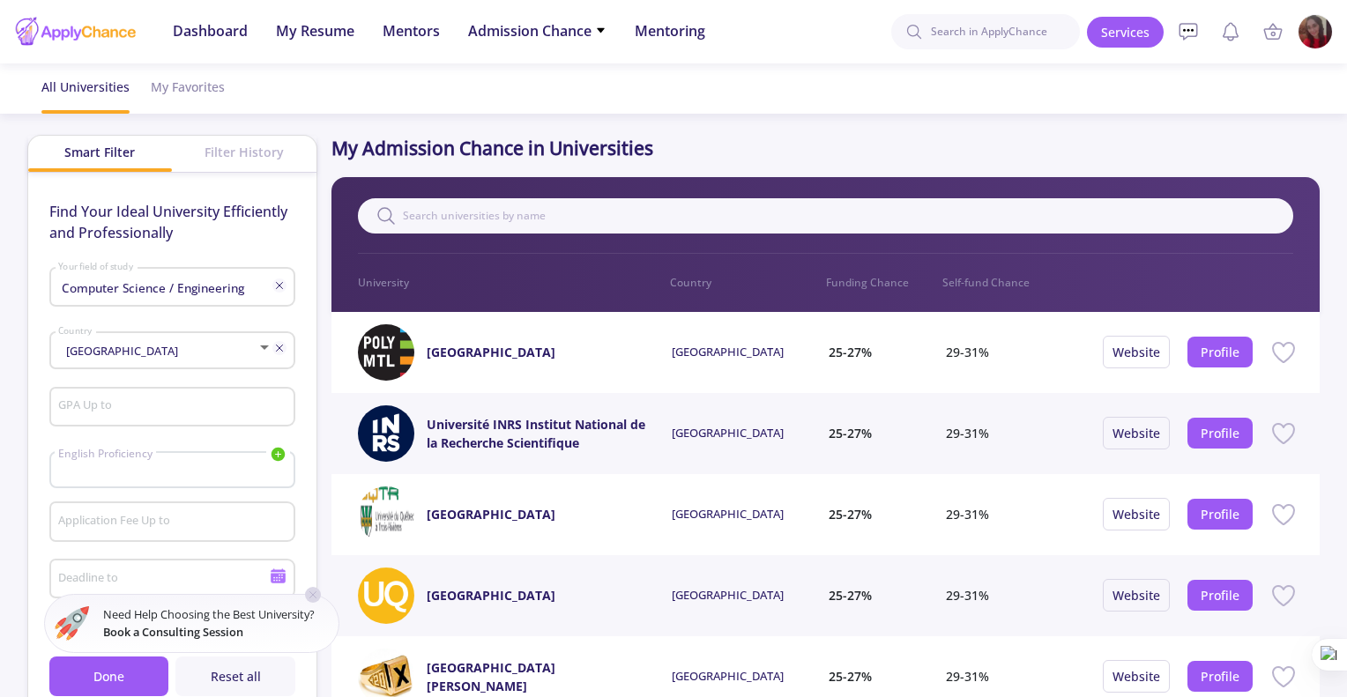
click at [133, 359] on div "Canada Country" at bounding box center [164, 347] width 215 height 44
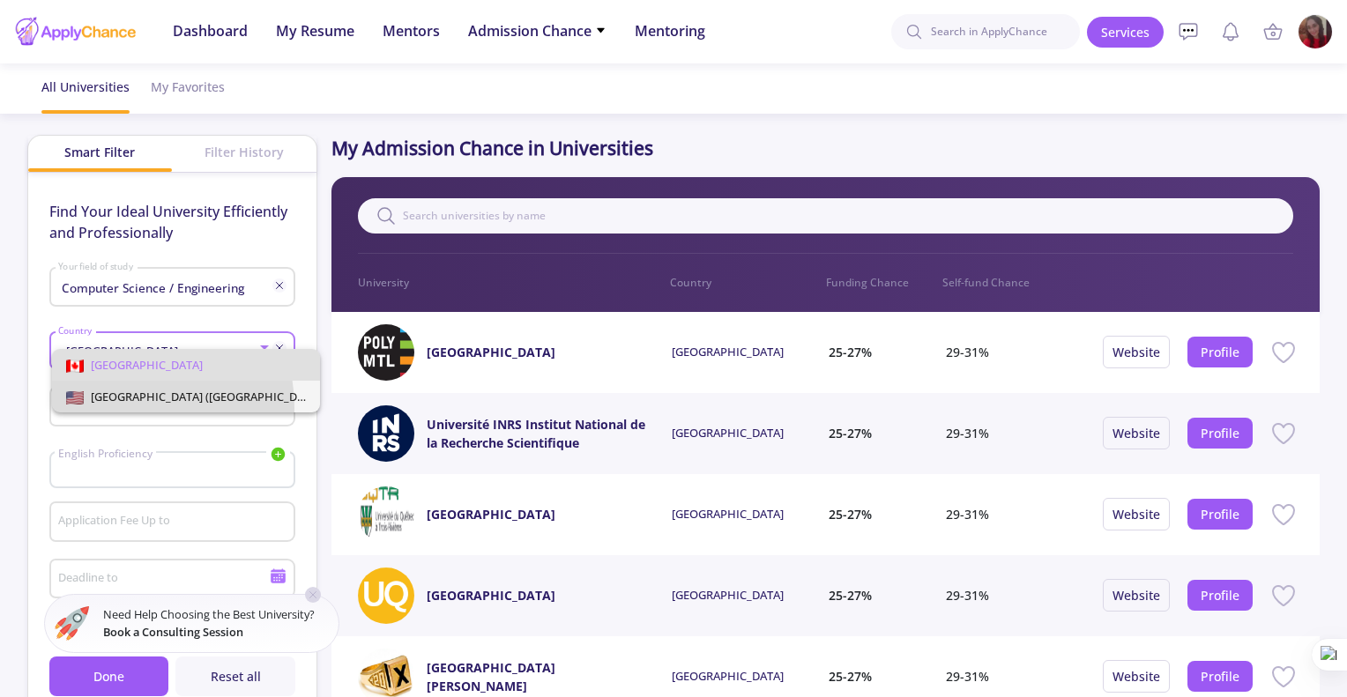
click at [116, 408] on span "[GEOGRAPHIC_DATA] ([GEOGRAPHIC_DATA])" at bounding box center [186, 397] width 240 height 32
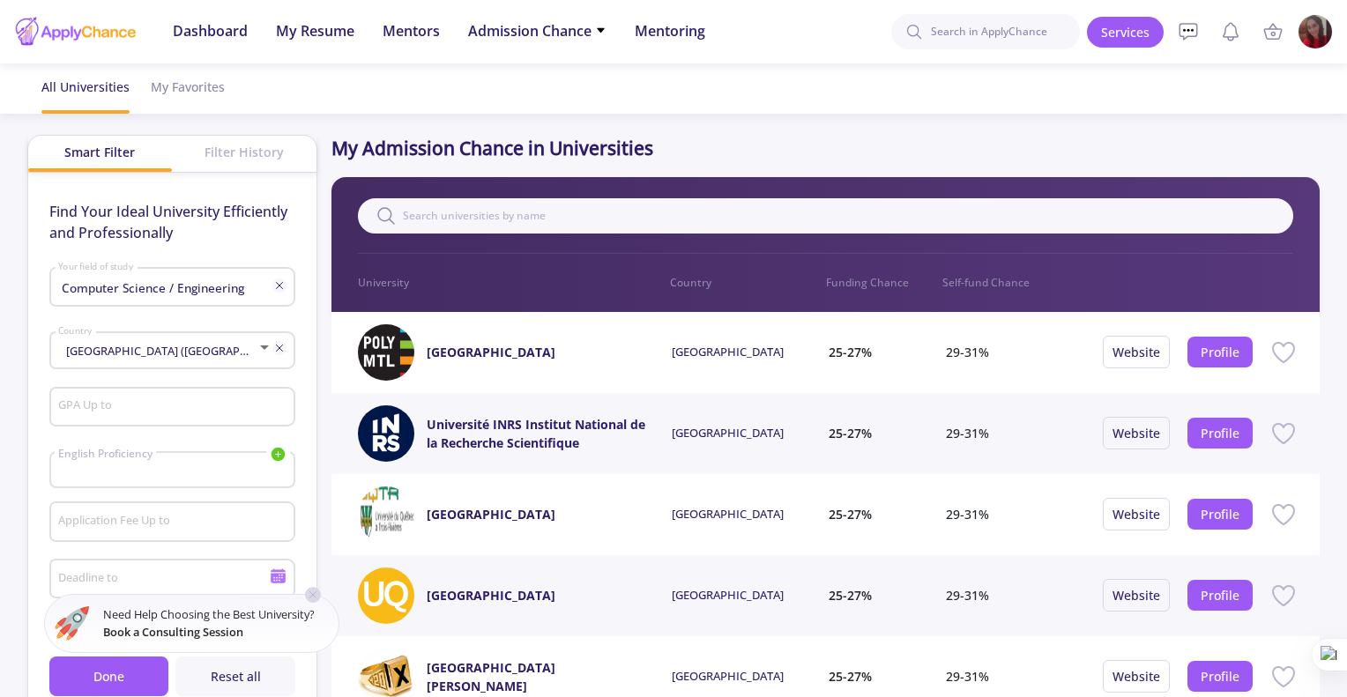
click at [110, 418] on div "GPA Up to" at bounding box center [171, 404] width 229 height 46
type input "b"
click at [95, 477] on div at bounding box center [172, 477] width 228 height 7
click at [103, 415] on div "14 GPA Up to" at bounding box center [171, 404] width 229 height 46
drag, startPoint x: 80, startPoint y: 405, endPoint x: 0, endPoint y: 412, distance: 80.4
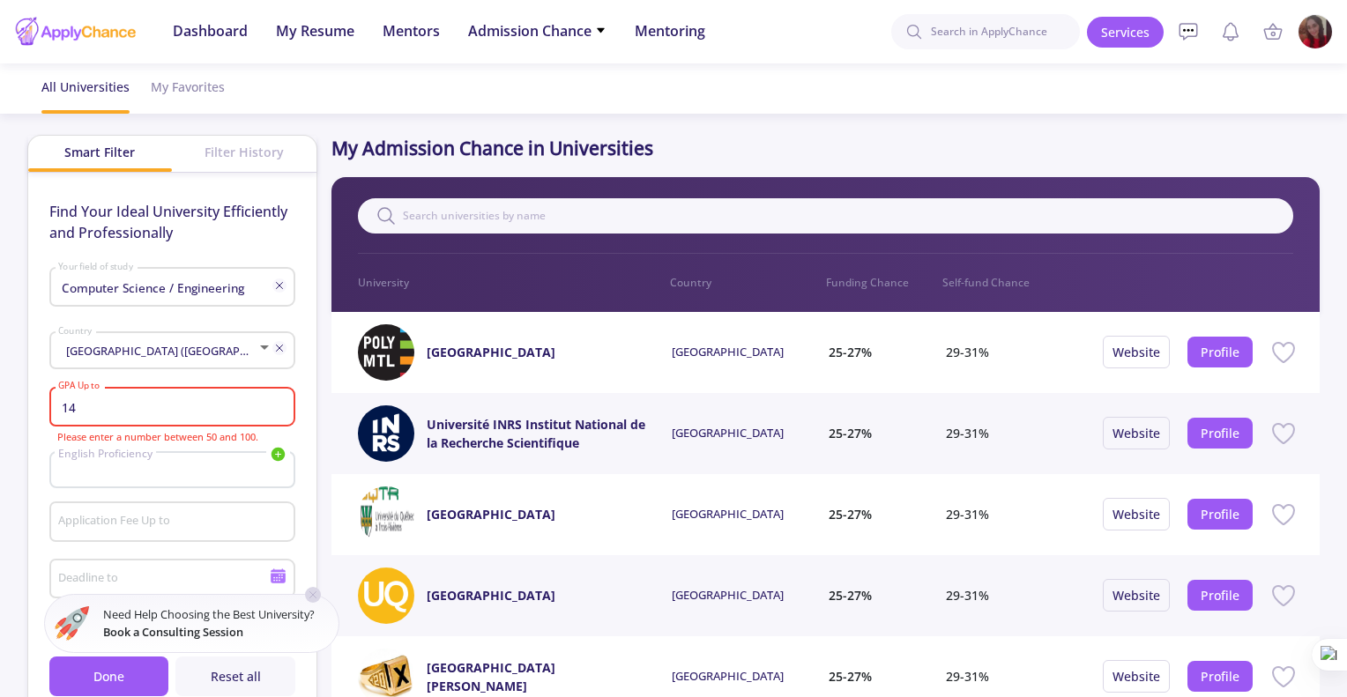
click at [0, 412] on app-admission-chance "All Universities My Favorites Smart Filter Filter History Find Your Ideal Unive…" at bounding box center [673, 658] width 1347 height 1191
click at [98, 463] on div "English Proficiency IELTS TOEFL Duolingo PTE" at bounding box center [172, 454] width 242 height 17
click at [99, 471] on div "English Proficiency IELTS TOEFL Duolingo PTE" at bounding box center [172, 469] width 246 height 37
click at [146, 347] on span "[GEOGRAPHIC_DATA] ([GEOGRAPHIC_DATA])" at bounding box center [181, 351] width 238 height 16
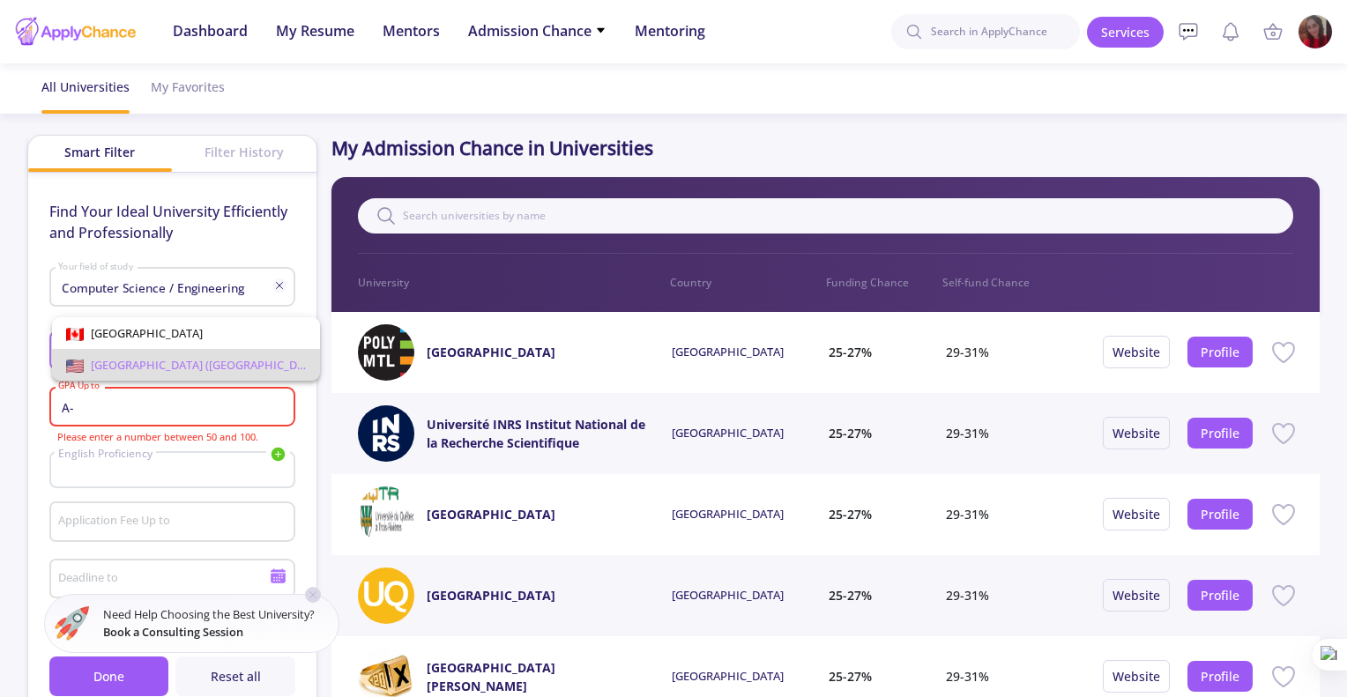
click at [145, 369] on span "[GEOGRAPHIC_DATA] ([GEOGRAPHIC_DATA])" at bounding box center [204, 365] width 241 height 16
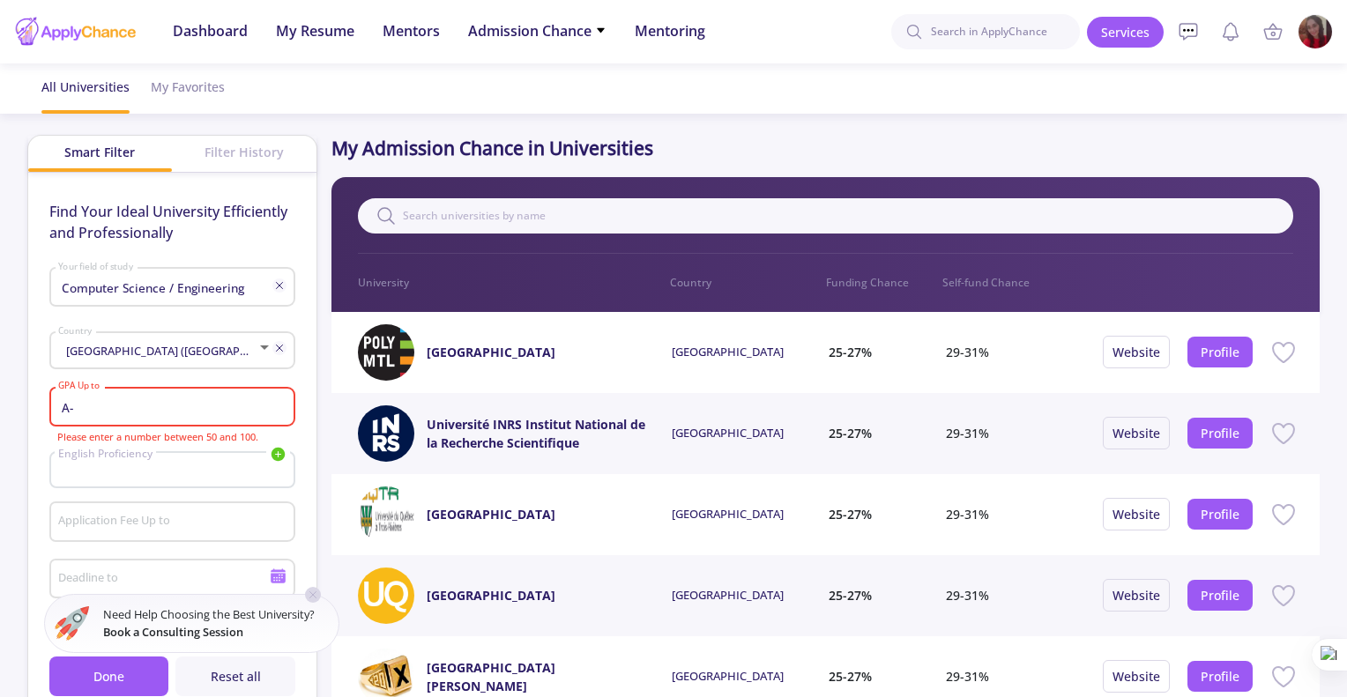
drag, startPoint x: 81, startPoint y: 397, endPoint x: 22, endPoint y: 408, distance: 60.0
click at [22, 408] on app-admission-chance "All Universities My Favorites Smart Filter Filter History Find Your Ideal Unive…" at bounding box center [673, 658] width 1347 height 1191
click at [85, 405] on input "A-" at bounding box center [174, 408] width 234 height 16
drag, startPoint x: 85, startPoint y: 405, endPoint x: 28, endPoint y: 409, distance: 57.4
click at [28, 409] on div "Find Your Ideal University Efficiently and Professionally Computer Science / En…" at bounding box center [172, 445] width 288 height 545
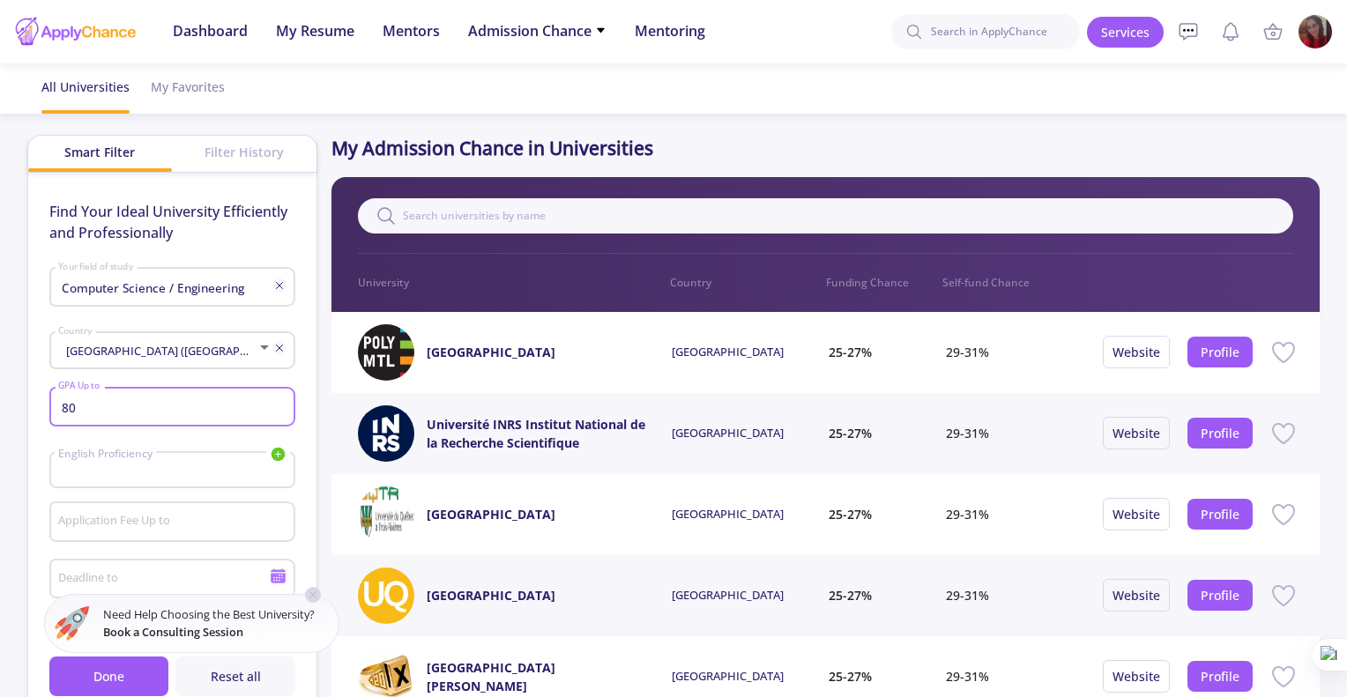
type input "80"
click at [78, 478] on div at bounding box center [172, 477] width 228 height 7
click at [286, 455] on icon at bounding box center [278, 454] width 17 height 17
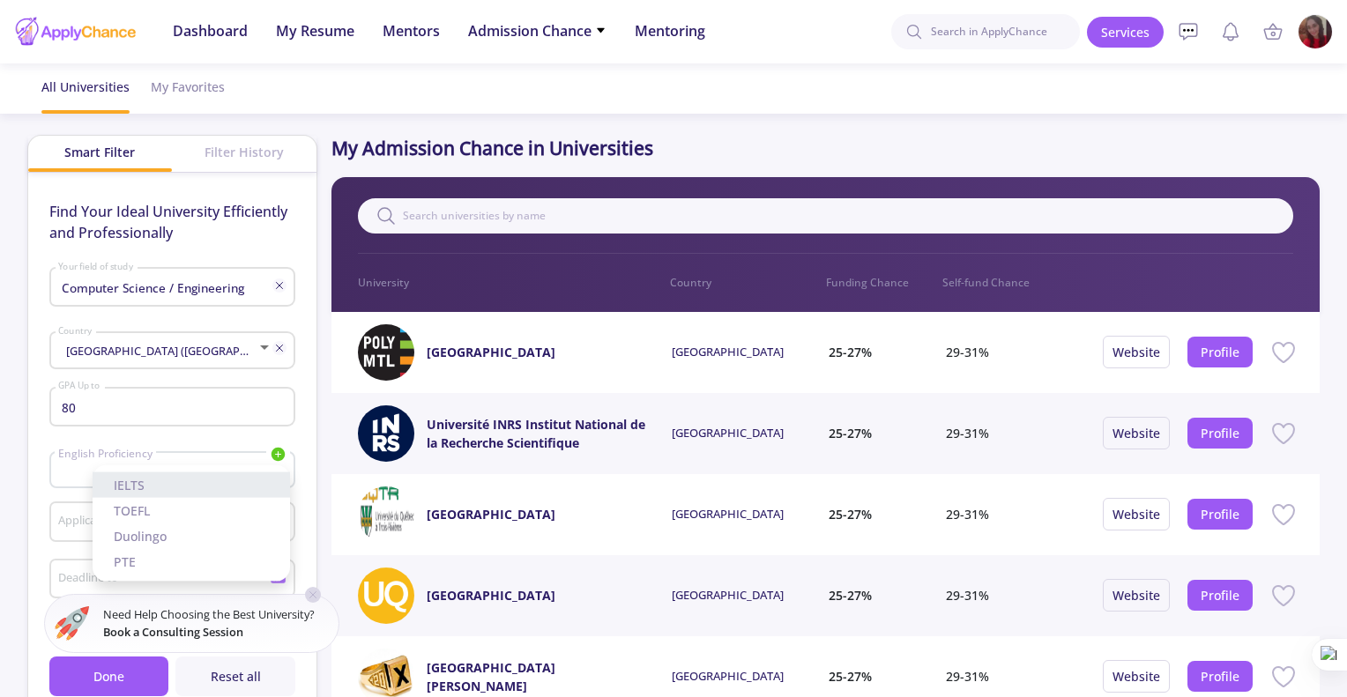
click at [138, 493] on span "IELTS" at bounding box center [129, 485] width 31 height 19
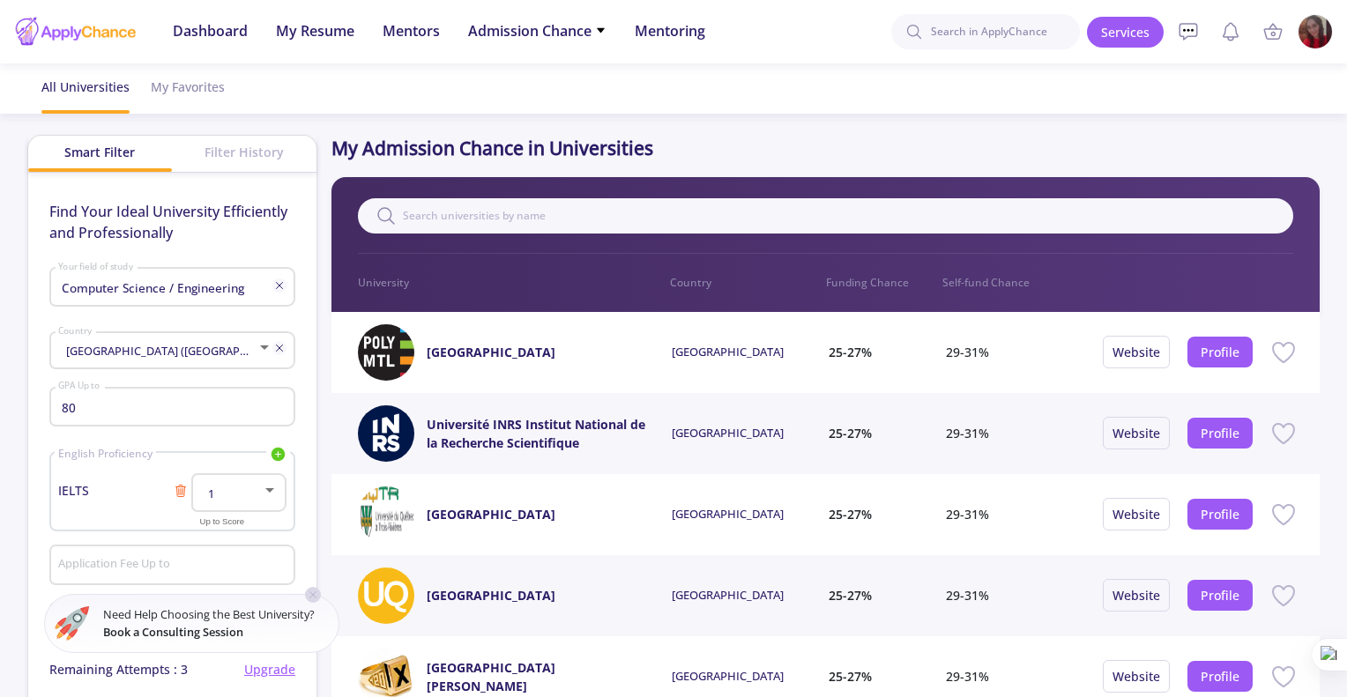
click at [268, 491] on div at bounding box center [269, 490] width 9 height 4
click at [236, 399] on span "6.5" at bounding box center [240, 392] width 63 height 32
click at [192, 563] on input "Application Fee Up to" at bounding box center [174, 566] width 234 height 16
type input "300"
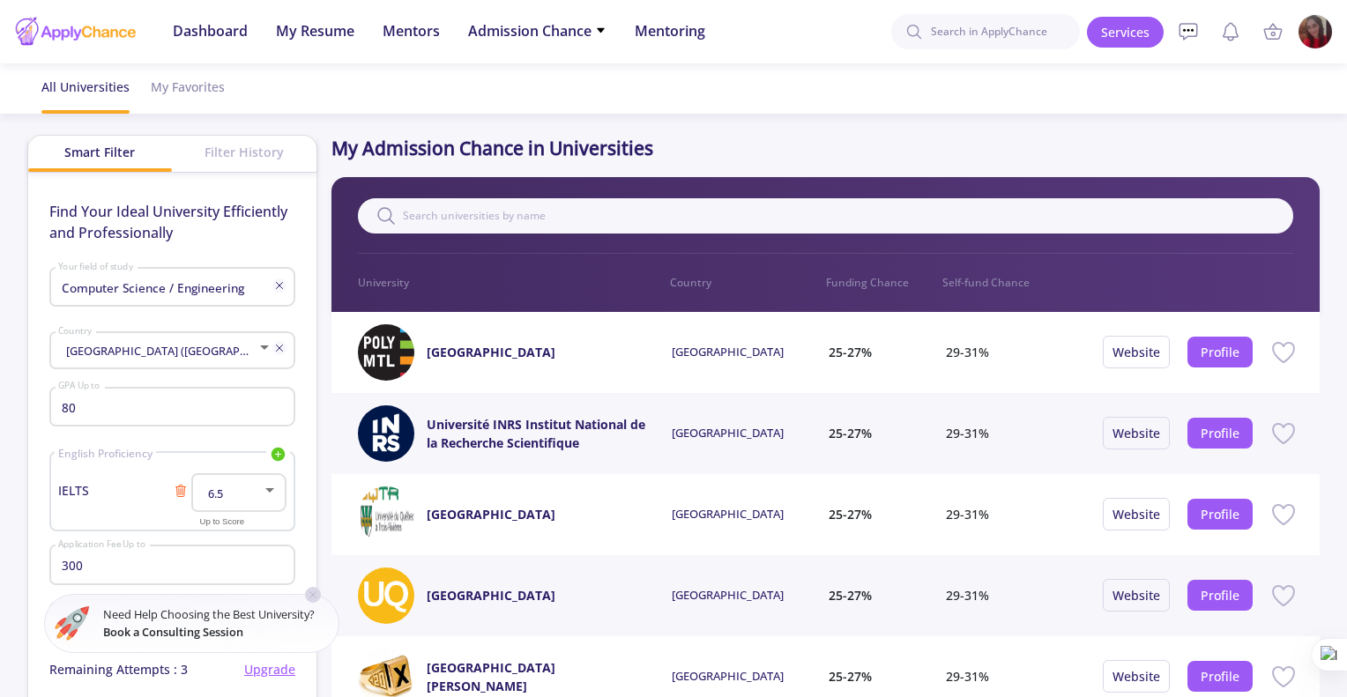
click at [315, 601] on icon at bounding box center [313, 595] width 14 height 14
click at [172, 636] on div "Deadline to" at bounding box center [163, 619] width 212 height 46
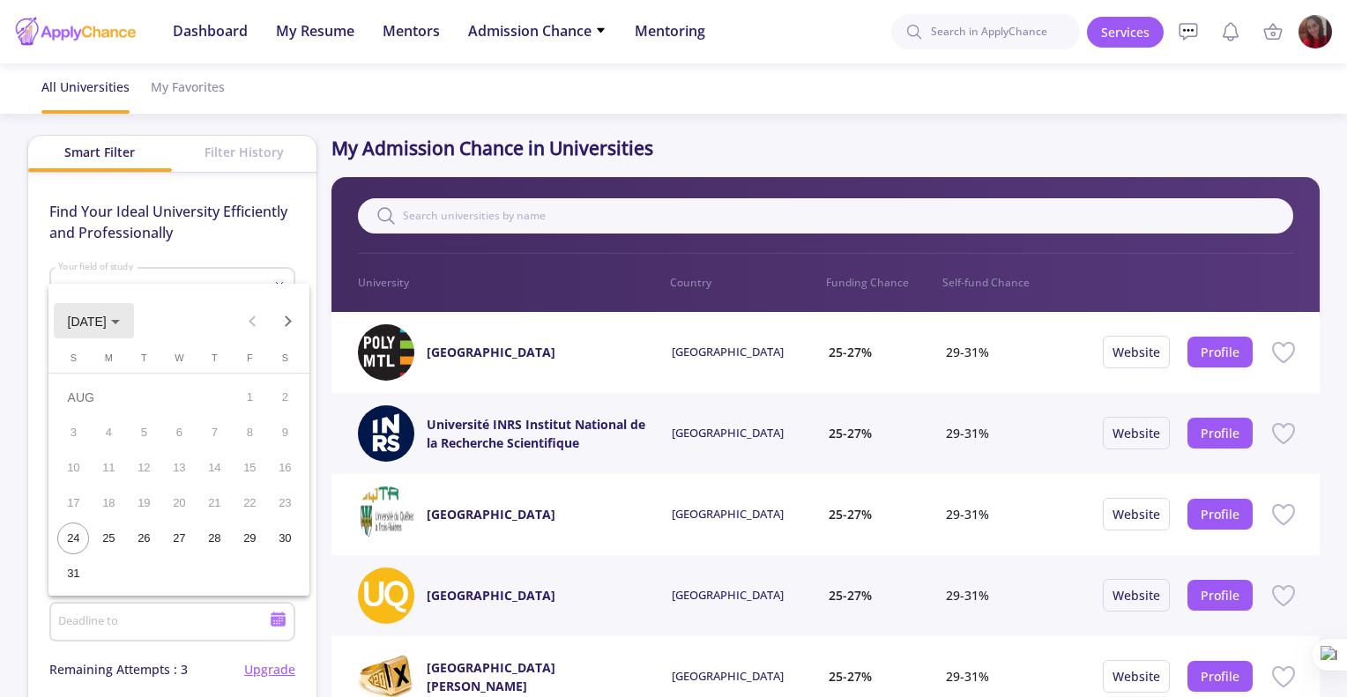
click at [120, 309] on button "[DATE]" at bounding box center [94, 320] width 80 height 35
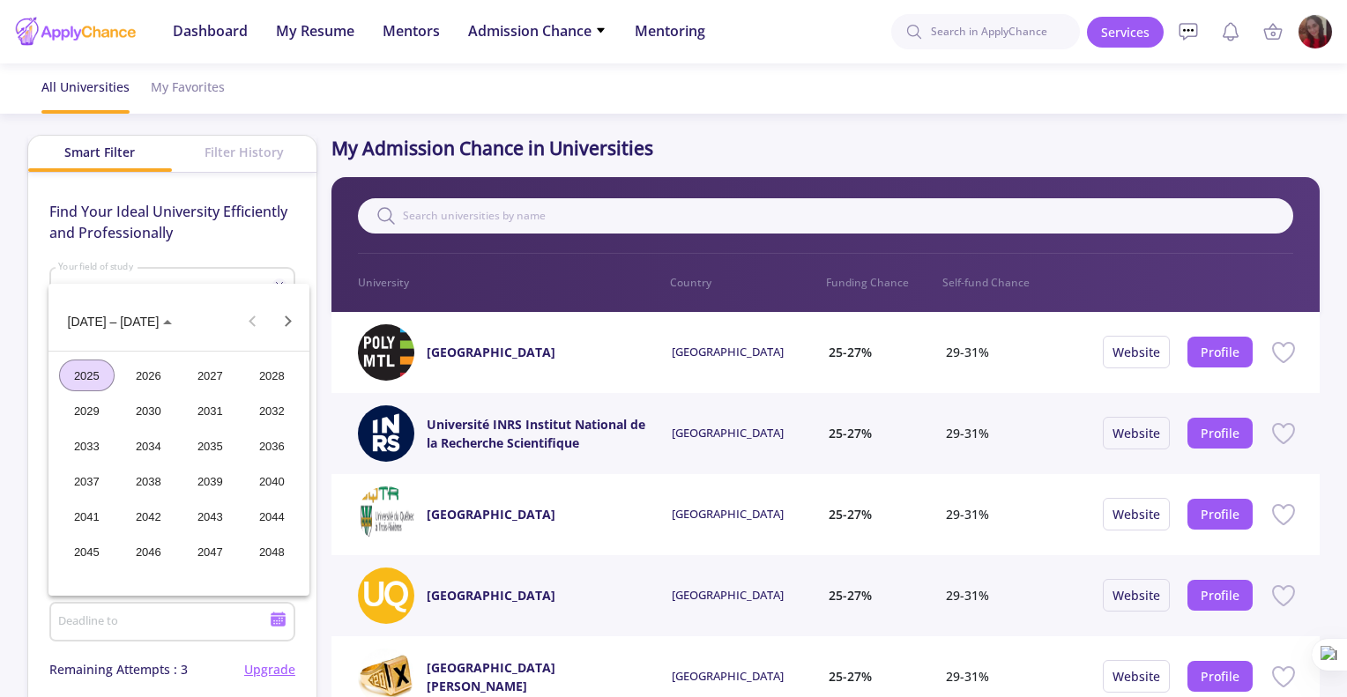
click at [140, 386] on div "2026" at bounding box center [149, 376] width 56 height 32
click at [85, 483] on div "SEP" at bounding box center [87, 481] width 56 height 32
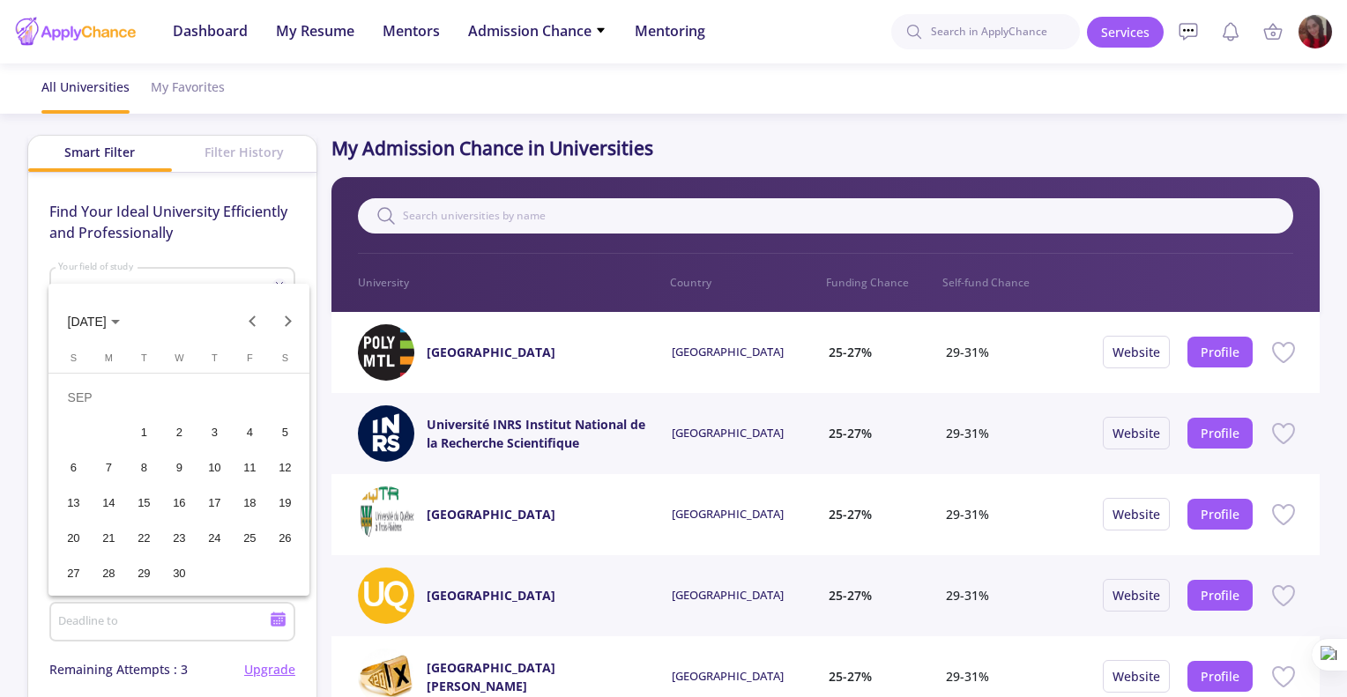
click at [167, 567] on div "30" at bounding box center [179, 574] width 32 height 32
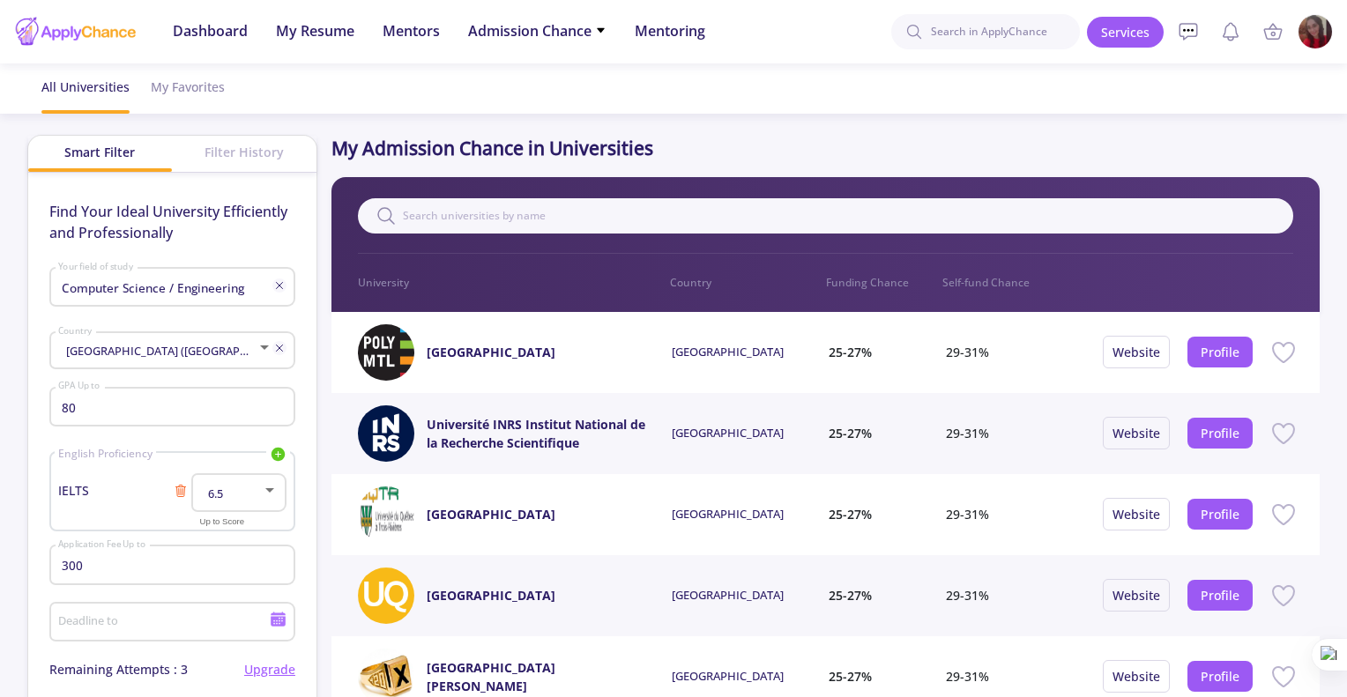
type input "[DATE]"
click at [221, 620] on input "[DATE]" at bounding box center [165, 623] width 217 height 16
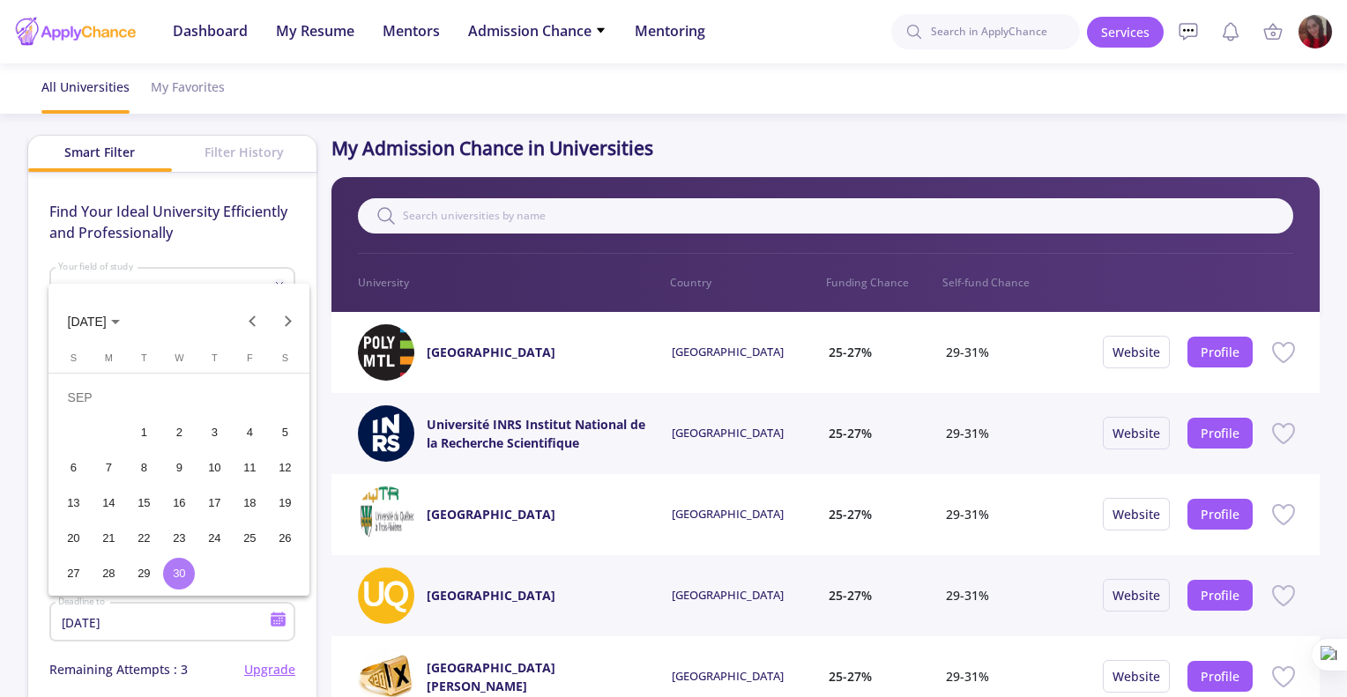
click at [220, 621] on div at bounding box center [673, 348] width 1347 height 697
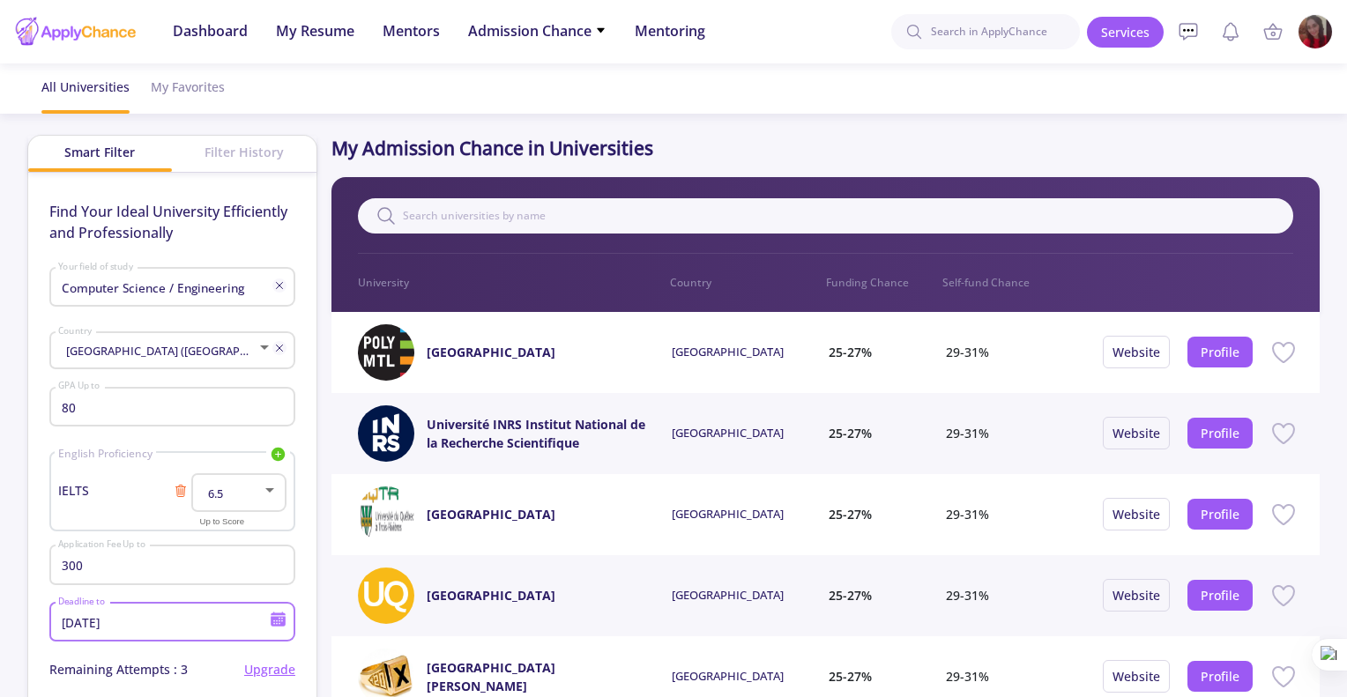
scroll to position [371, 0]
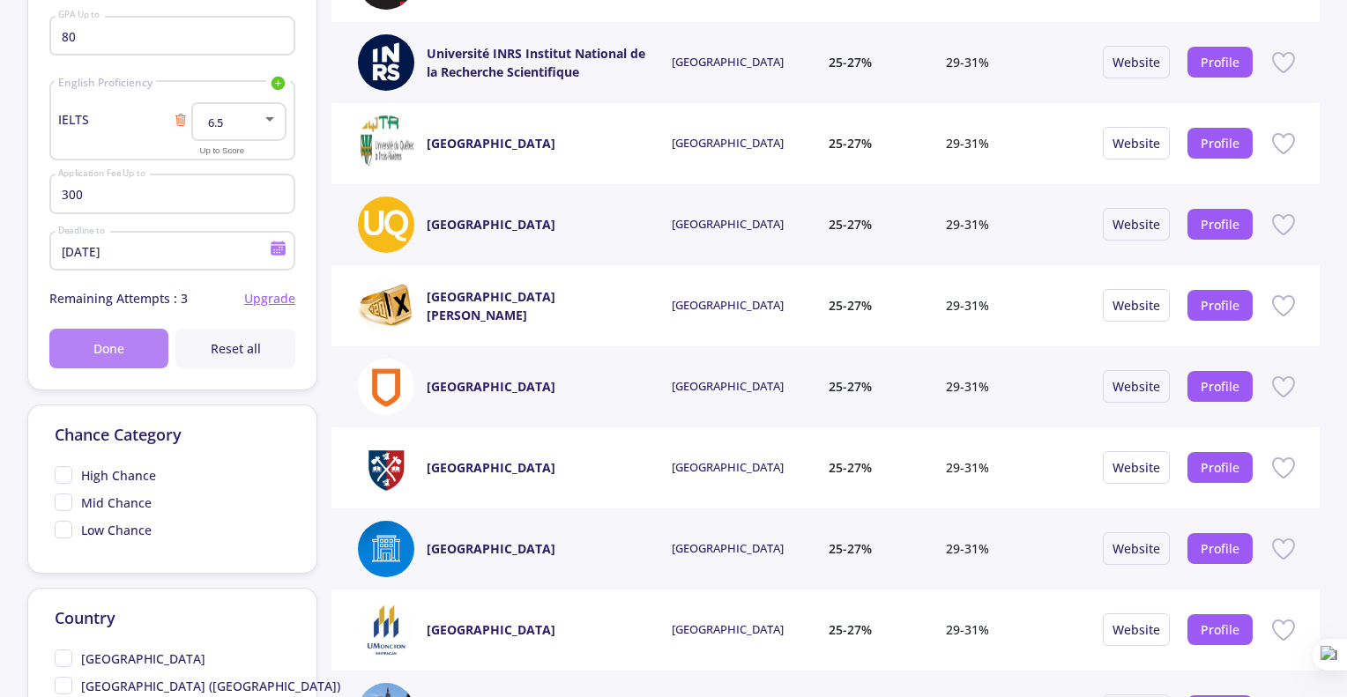
click at [109, 341] on span "Done" at bounding box center [108, 348] width 31 height 19
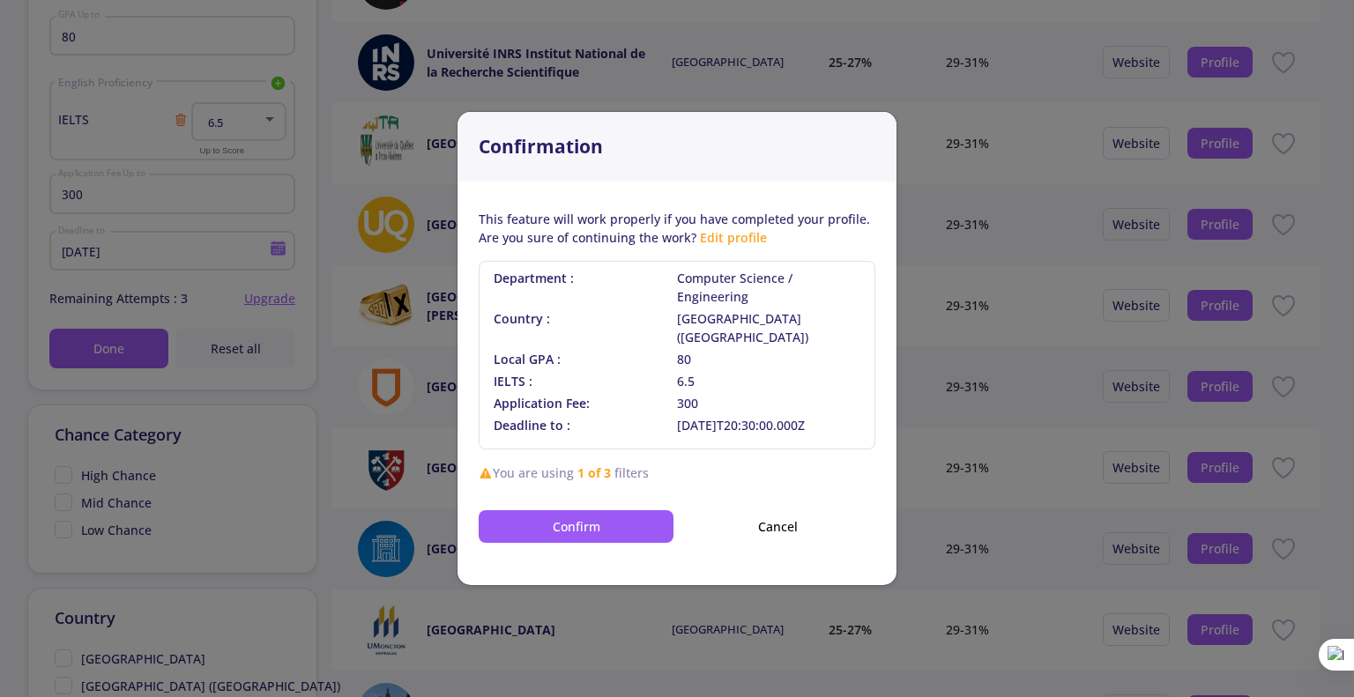
click at [550, 497] on div "Confirm Cancel" at bounding box center [677, 516] width 397 height 54
click at [551, 510] on button "Confirm" at bounding box center [576, 526] width 195 height 33
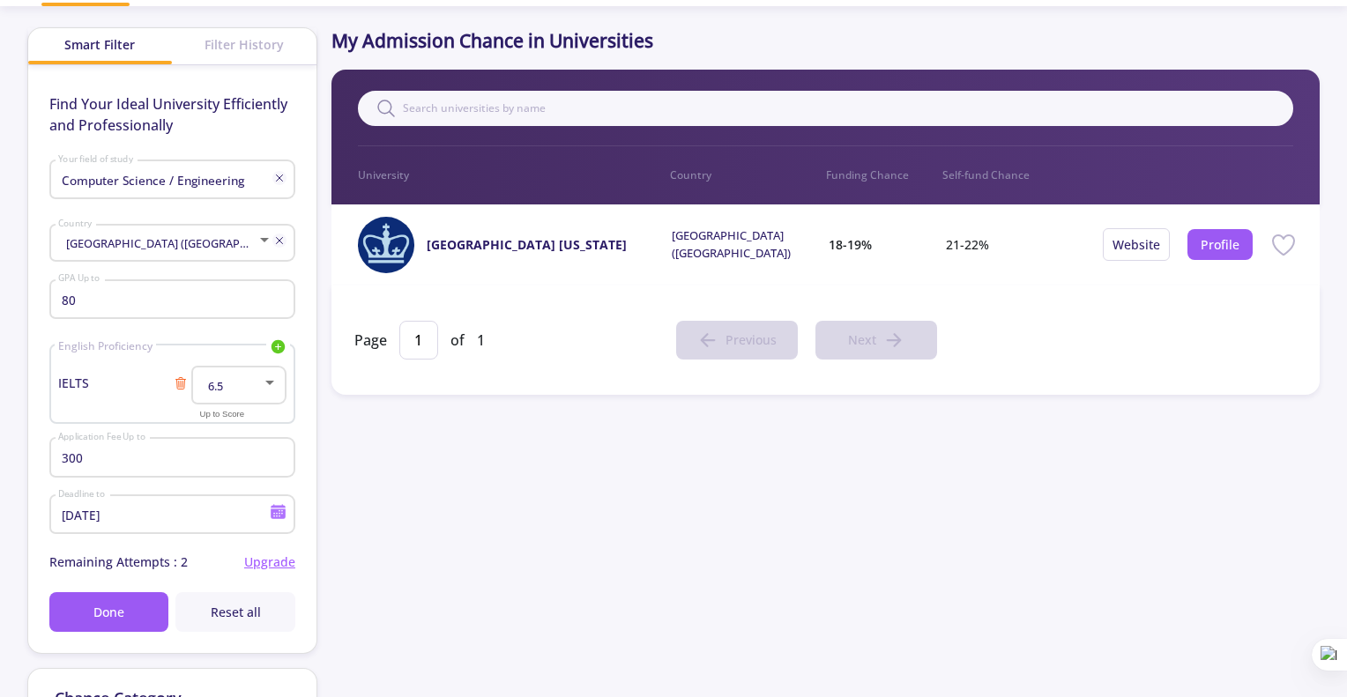
scroll to position [0, 0]
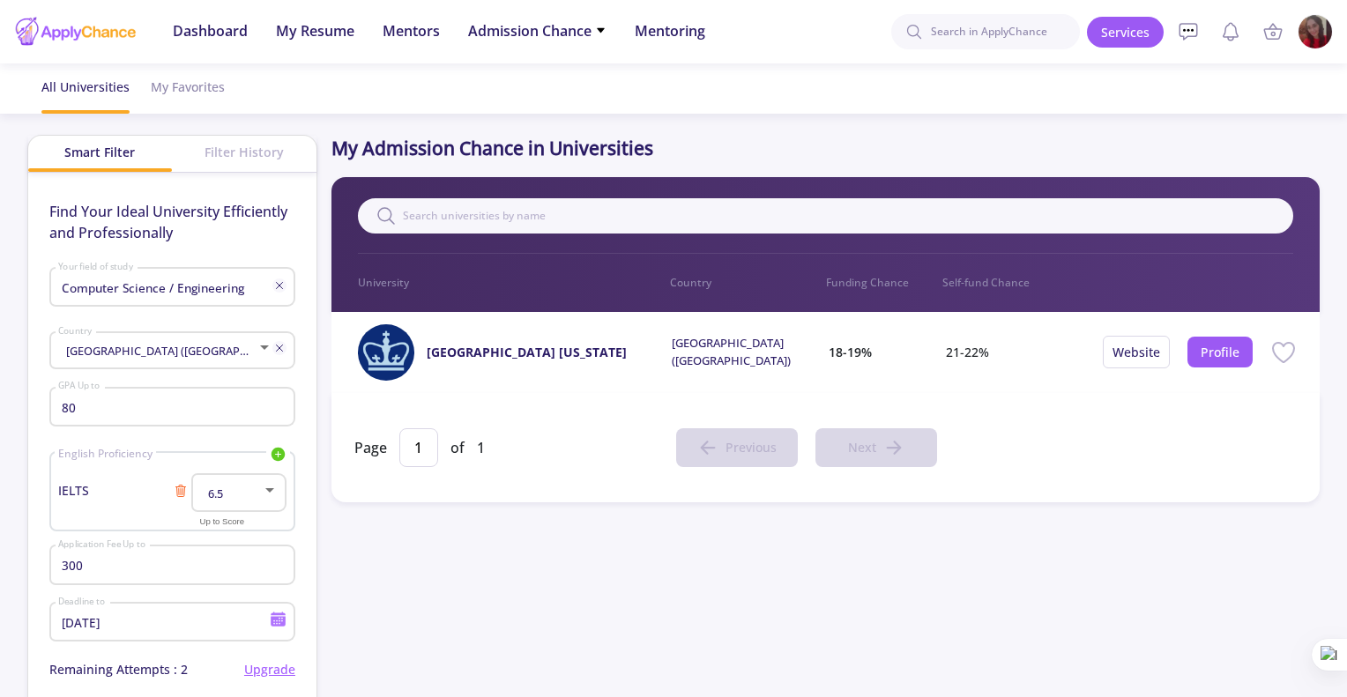
click at [861, 286] on p "Funding Chance" at bounding box center [884, 283] width 117 height 16
drag, startPoint x: 799, startPoint y: 285, endPoint x: 924, endPoint y: 281, distance: 124.3
click at [924, 281] on div "University Country Funding Chance Self-fund Chance" at bounding box center [825, 283] width 935 height 16
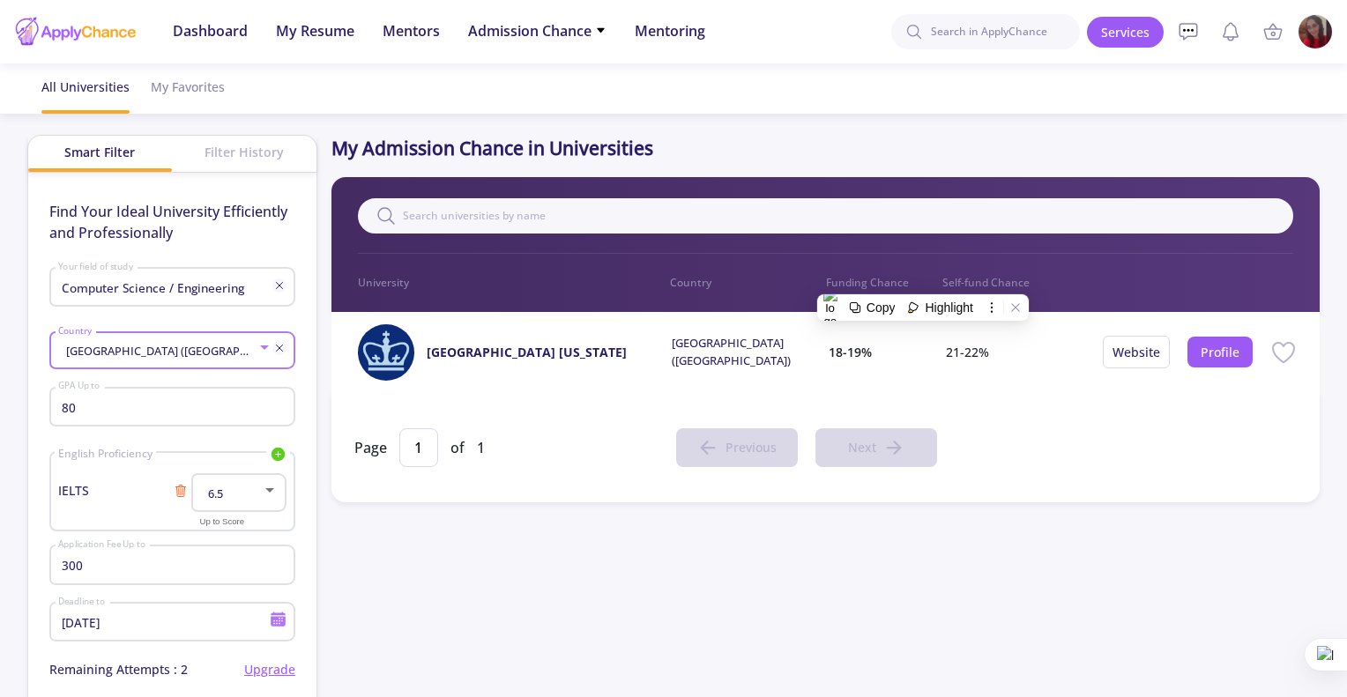
click at [155, 348] on span "[GEOGRAPHIC_DATA] ([GEOGRAPHIC_DATA])" at bounding box center [181, 351] width 238 height 16
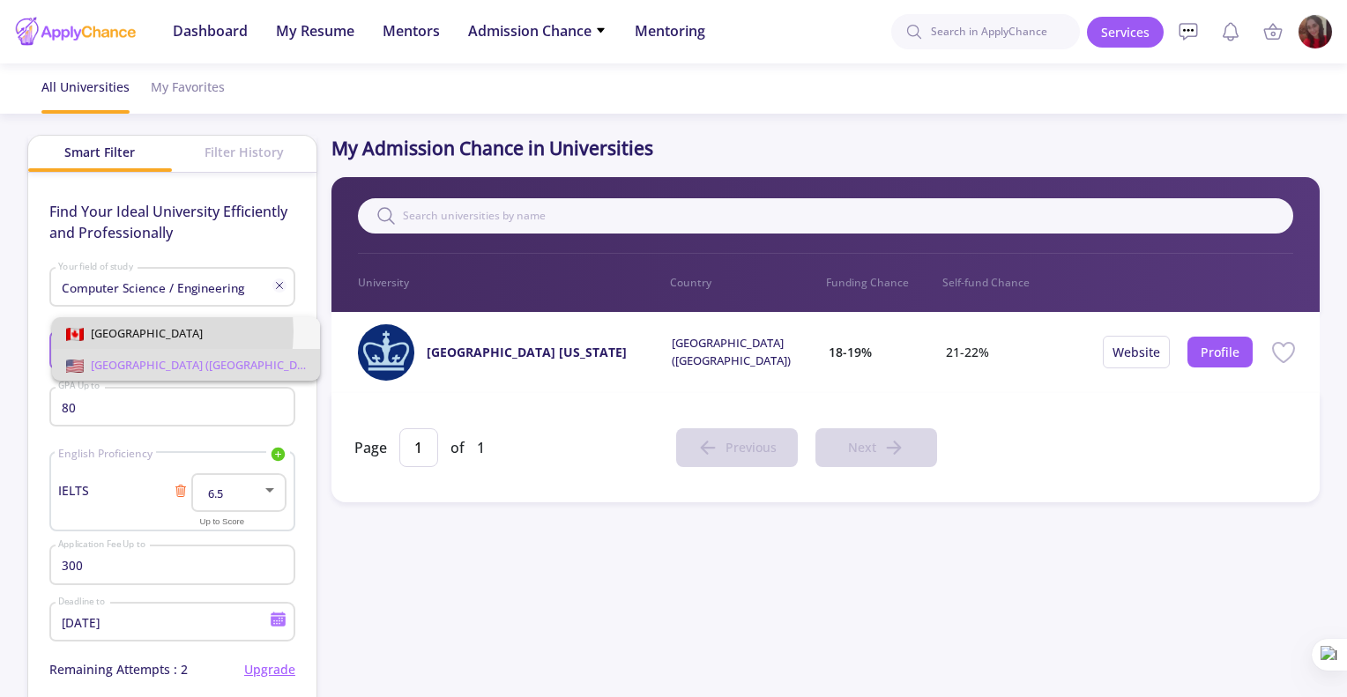
click at [148, 331] on span "[GEOGRAPHIC_DATA]" at bounding box center [186, 333] width 240 height 32
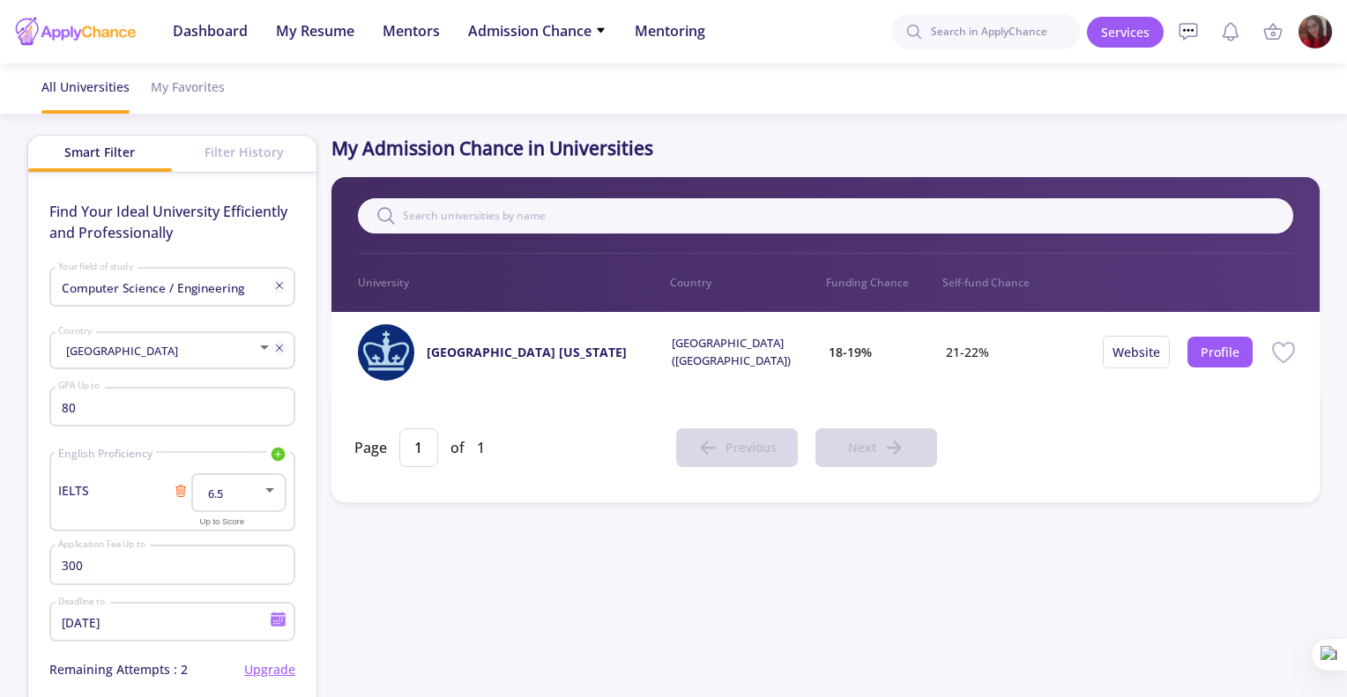
drag, startPoint x: 1337, startPoint y: 211, endPoint x: 1353, endPoint y: 217, distance: 17.0
click at [1347, 217] on html "Dashboard My Resume Services Mentors Admission Chance With Minimum Requirements…" at bounding box center [673, 348] width 1347 height 697
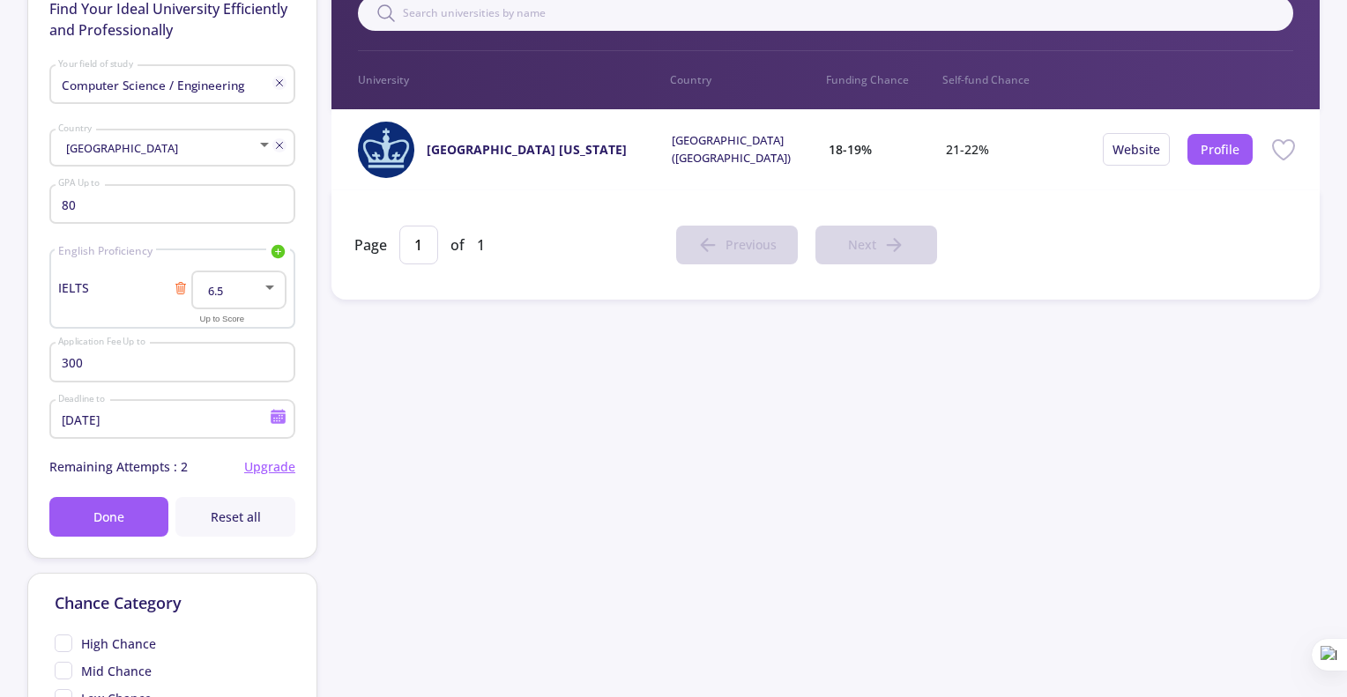
scroll to position [268, 0]
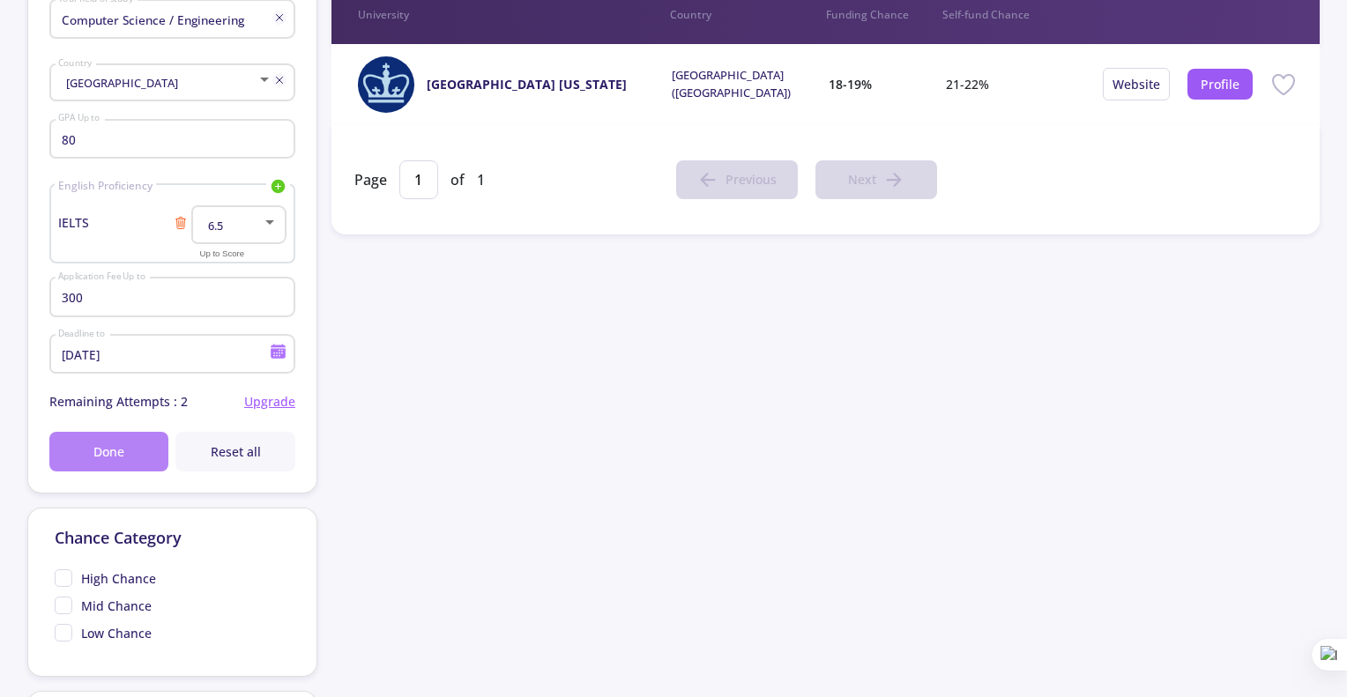
click at [67, 454] on button "Done" at bounding box center [109, 452] width 120 height 40
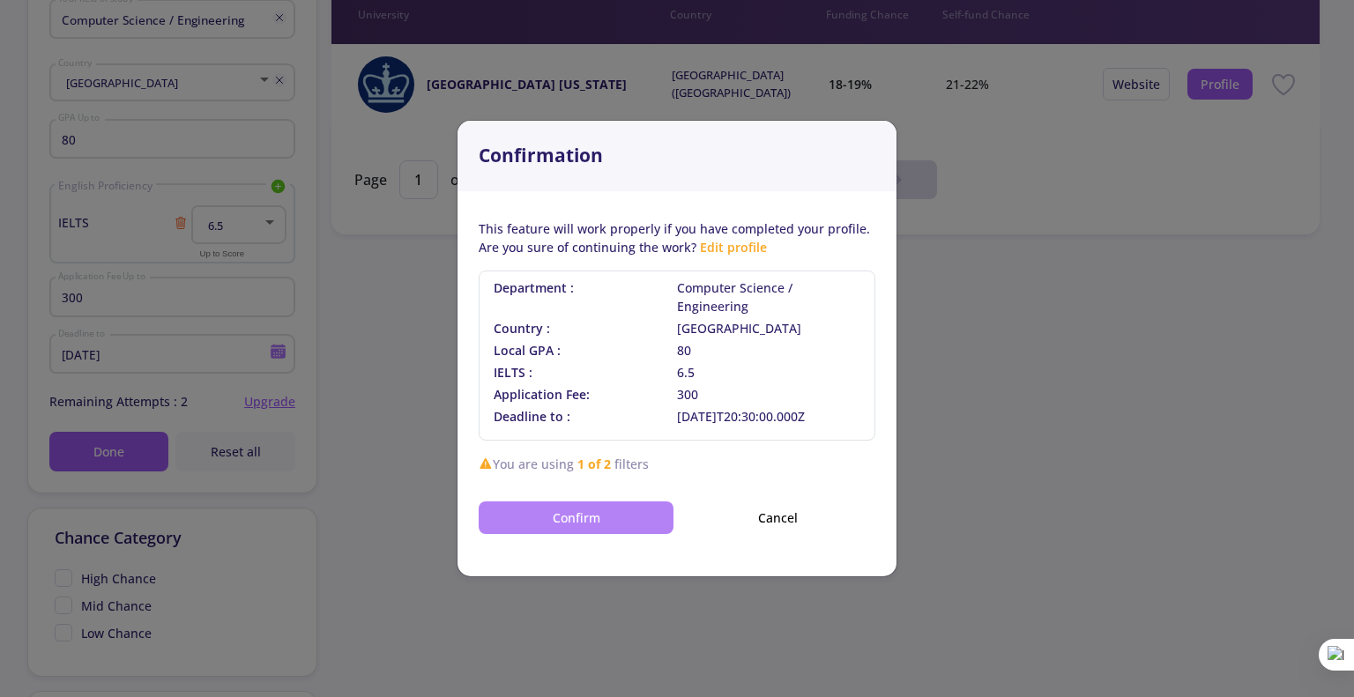
click at [643, 531] on button "Confirm" at bounding box center [576, 517] width 195 height 33
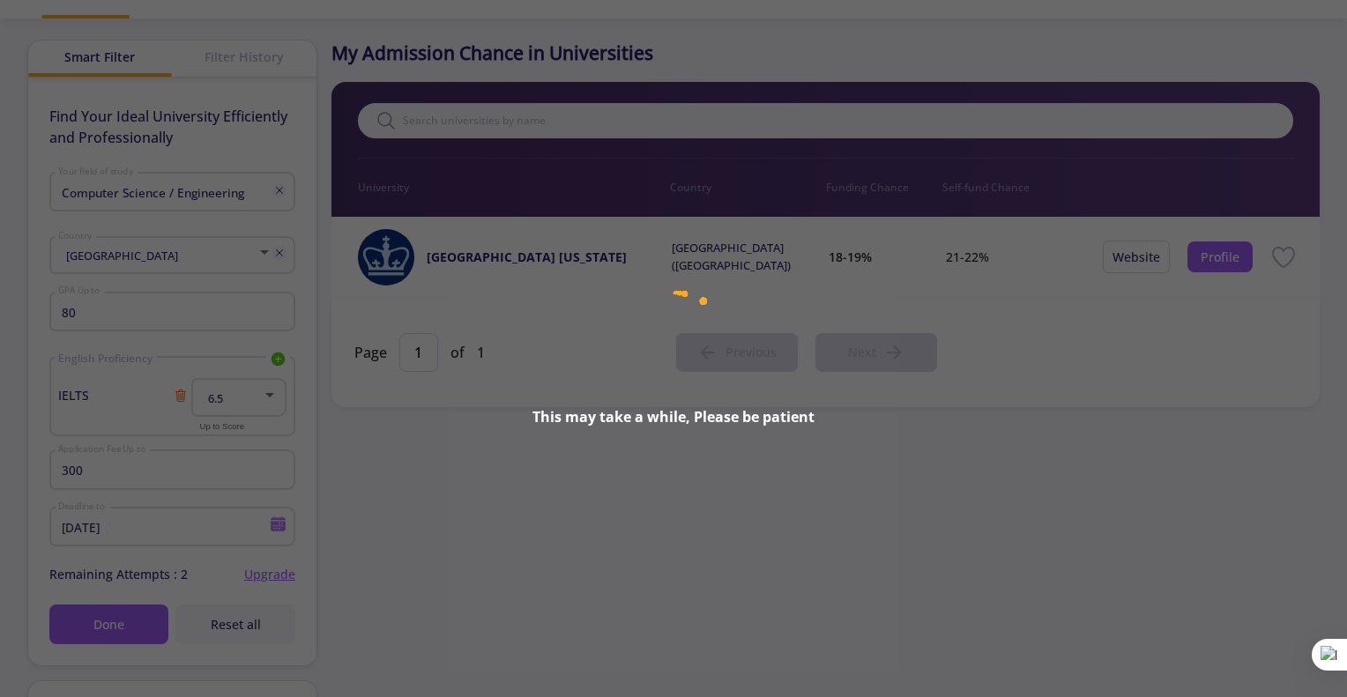
scroll to position [0, 0]
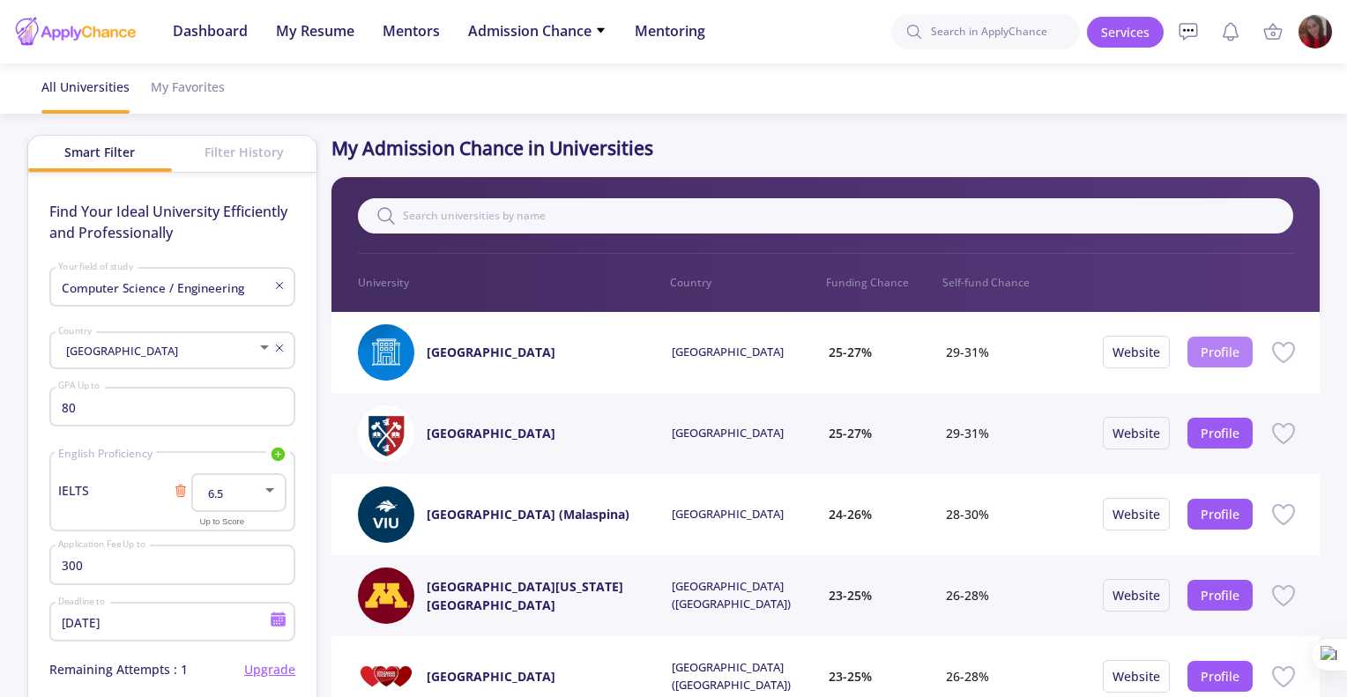
click at [1206, 344] on link "Profile" at bounding box center [1219, 352] width 39 height 17
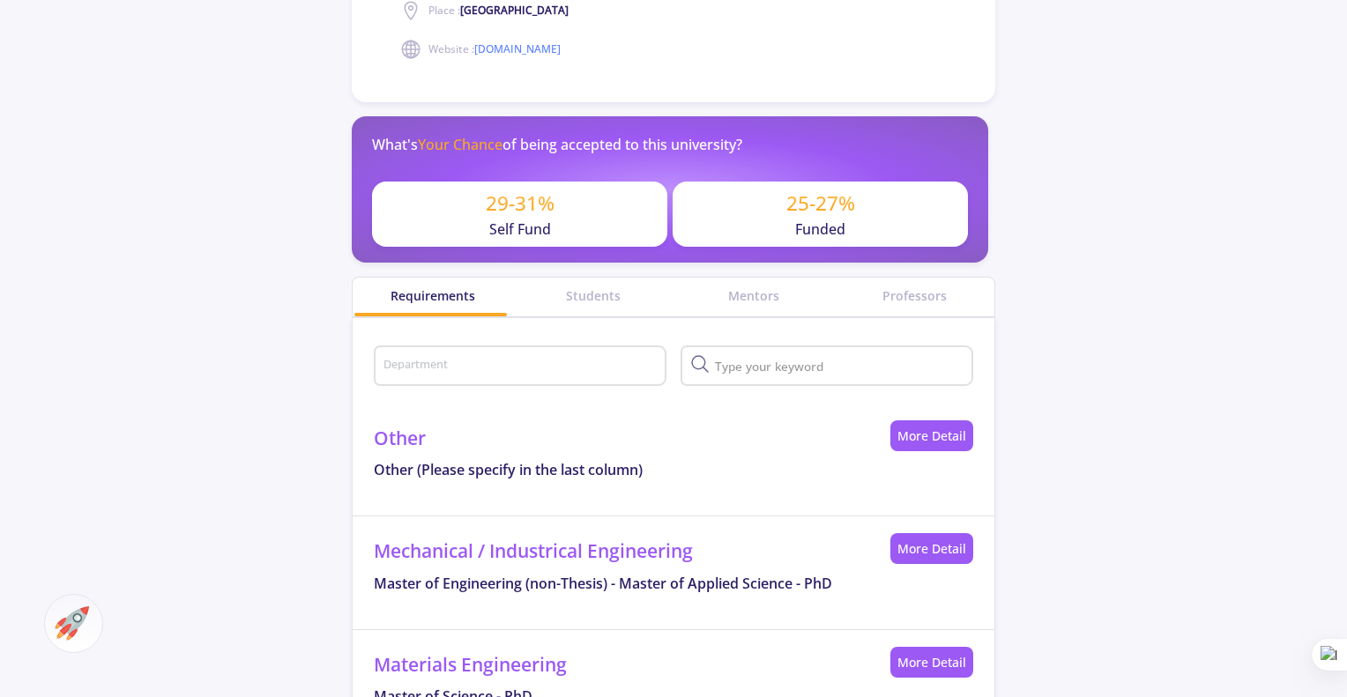
scroll to position [501, 0]
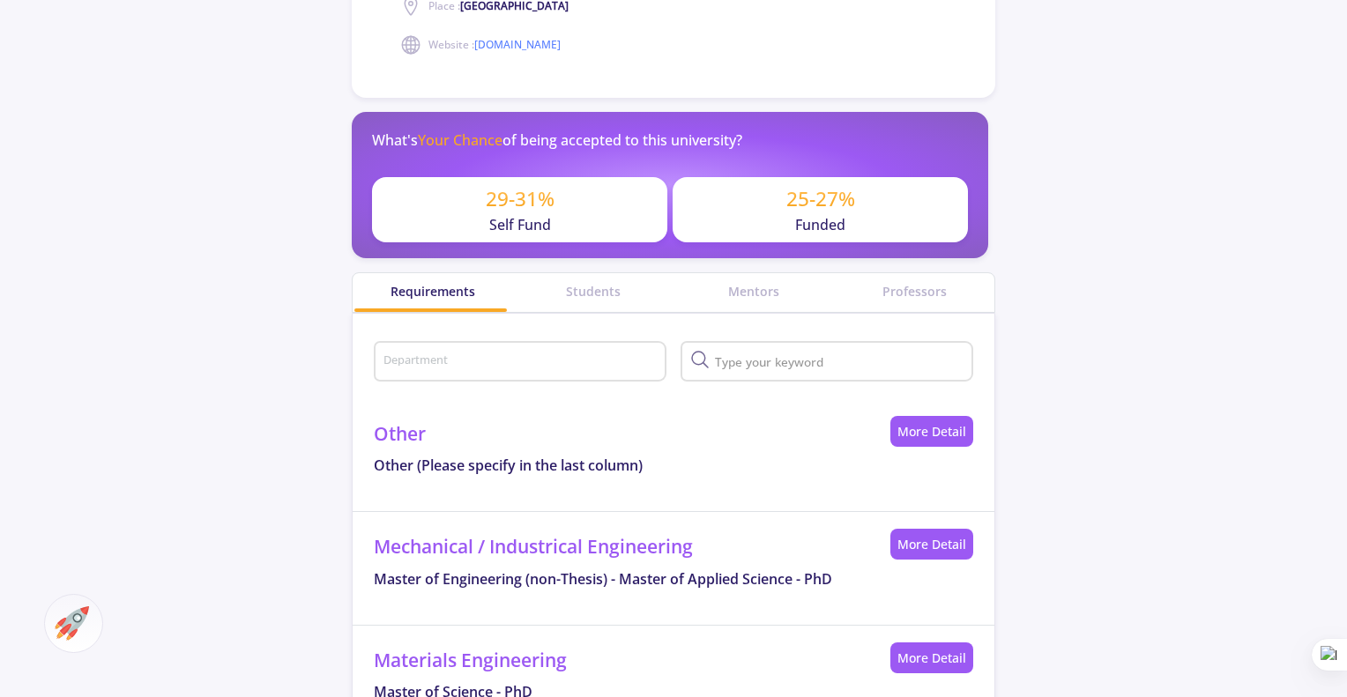
drag, startPoint x: 1318, startPoint y: 266, endPoint x: 1353, endPoint y: 276, distance: 35.7
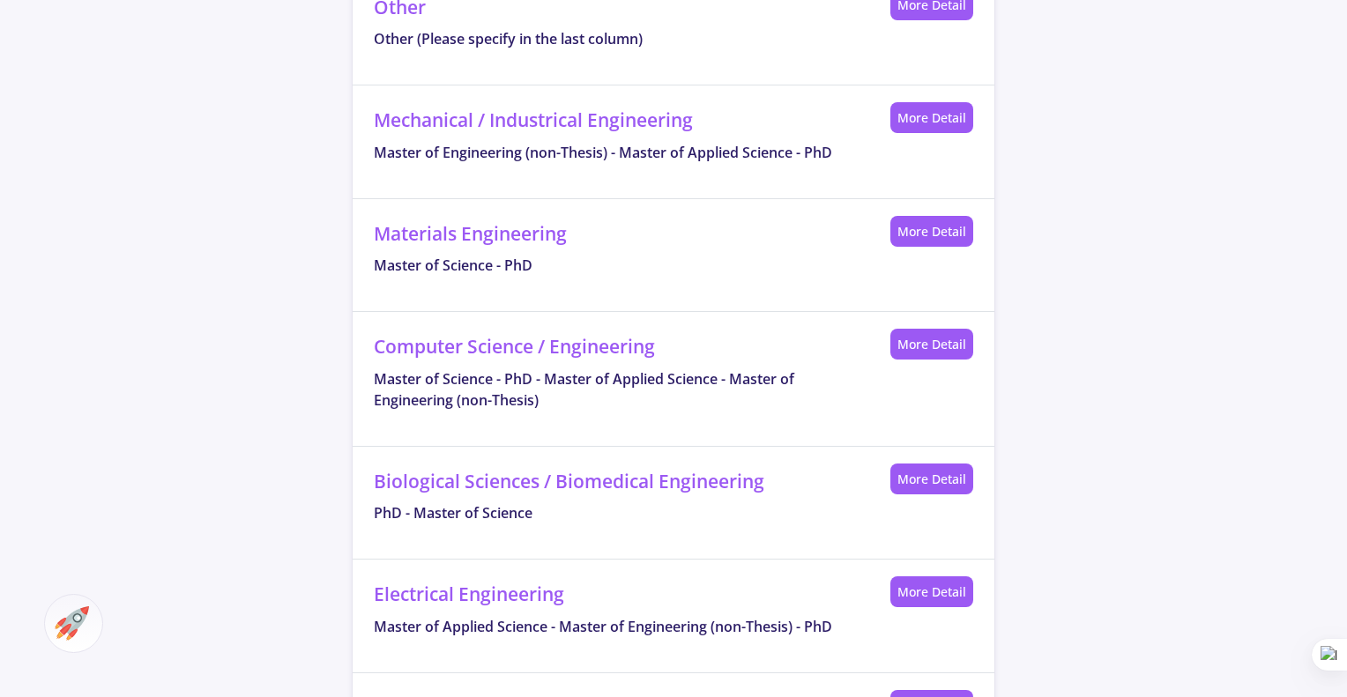
scroll to position [0, 0]
